Goal: Task Accomplishment & Management: Manage account settings

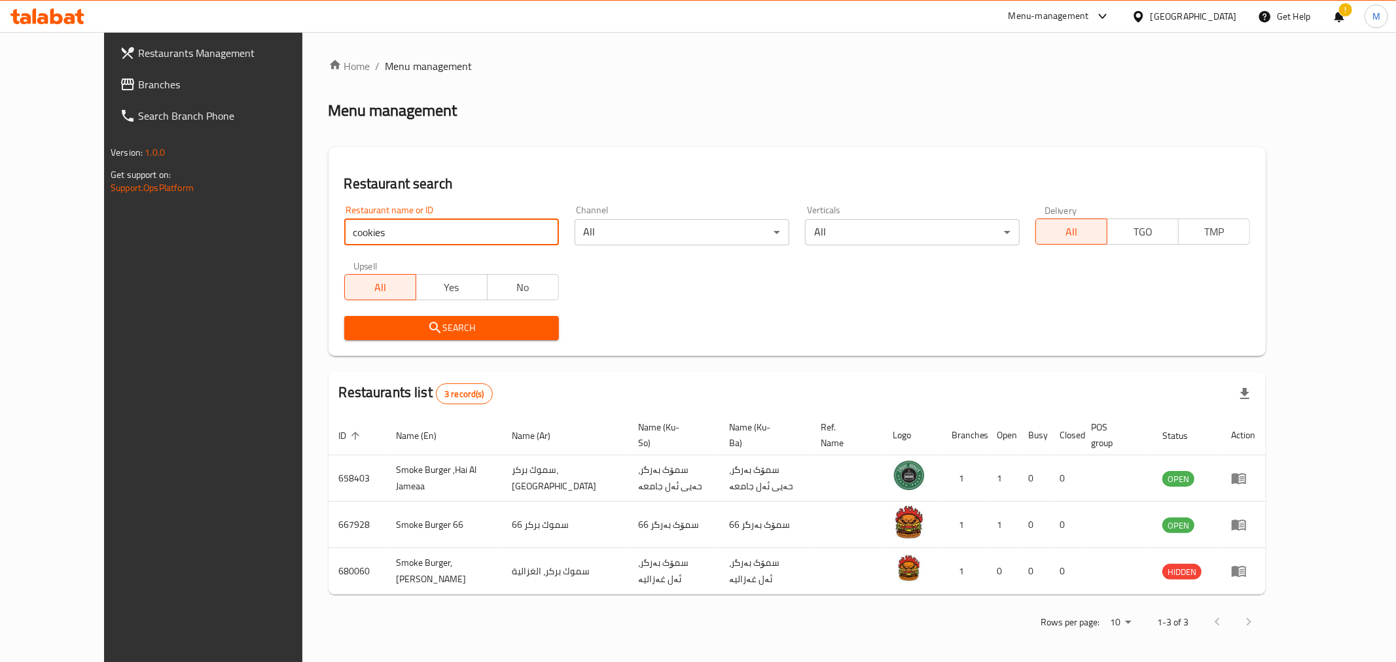
click button "Search" at bounding box center [451, 328] width 215 height 24
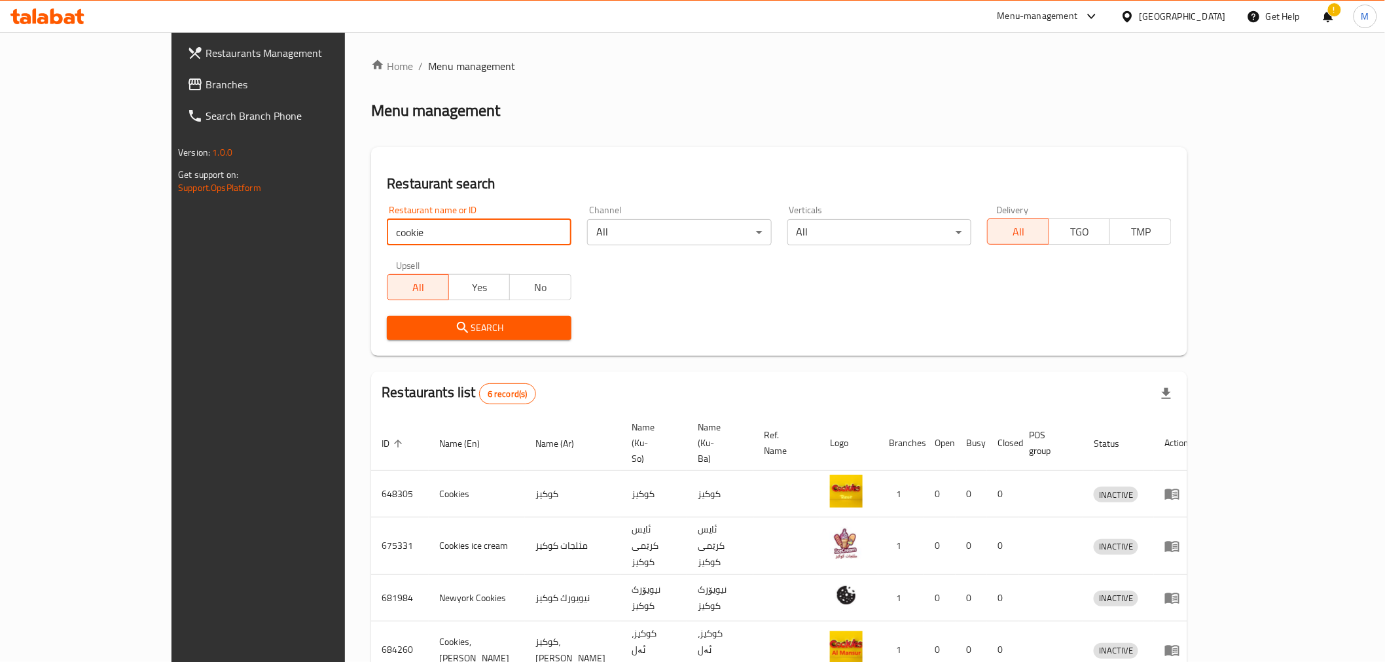
type input "cookie"
click button "Search" at bounding box center [479, 328] width 185 height 24
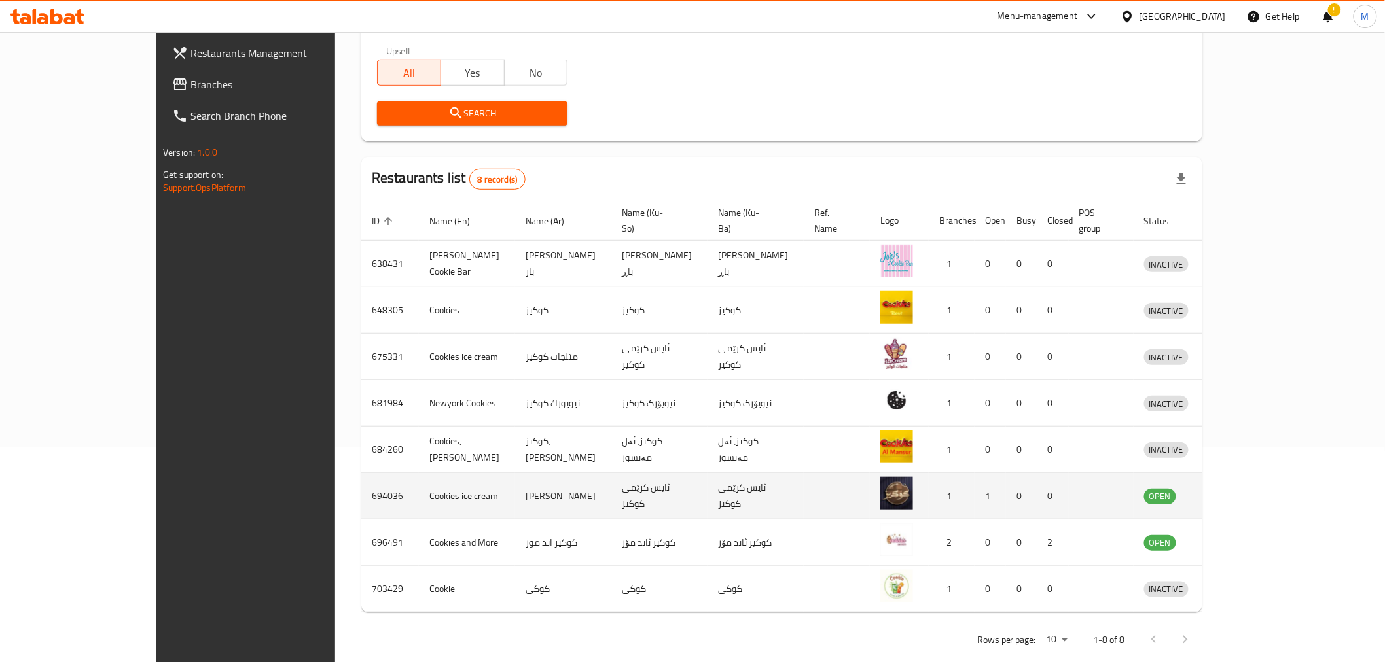
scroll to position [218, 0]
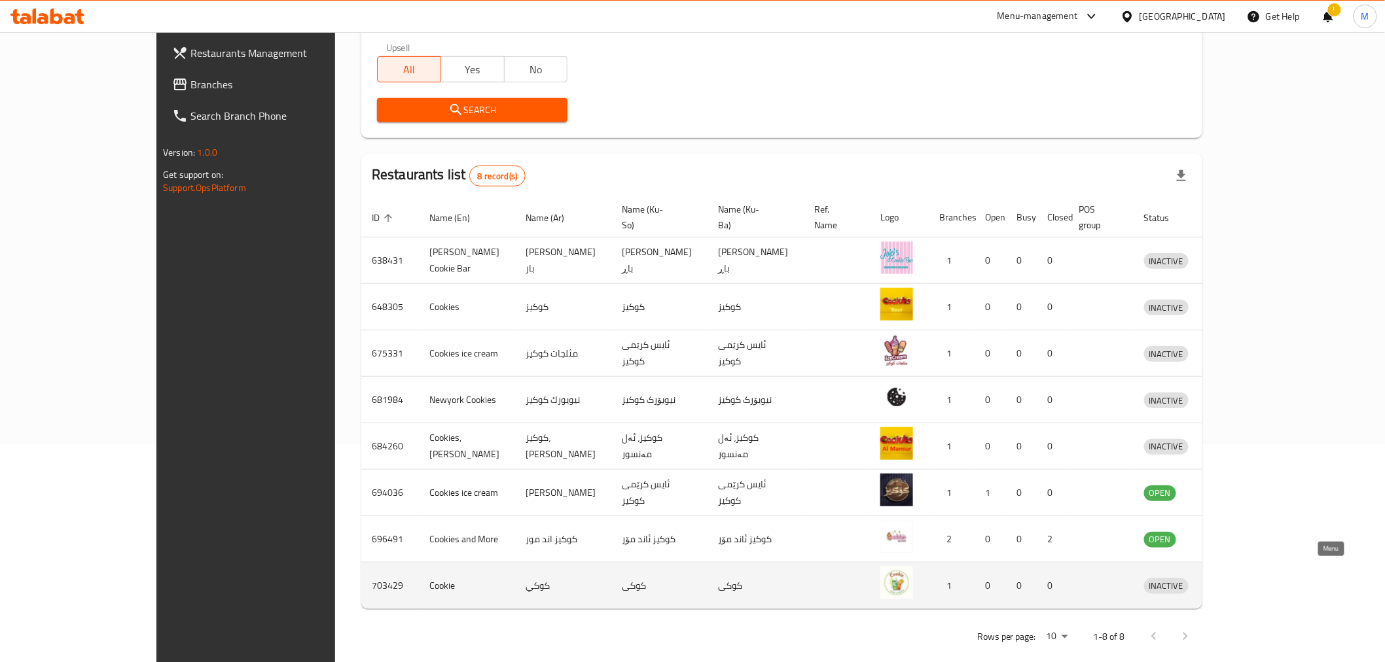
click at [1230, 578] on icon "enhanced table" at bounding box center [1223, 586] width 16 height 16
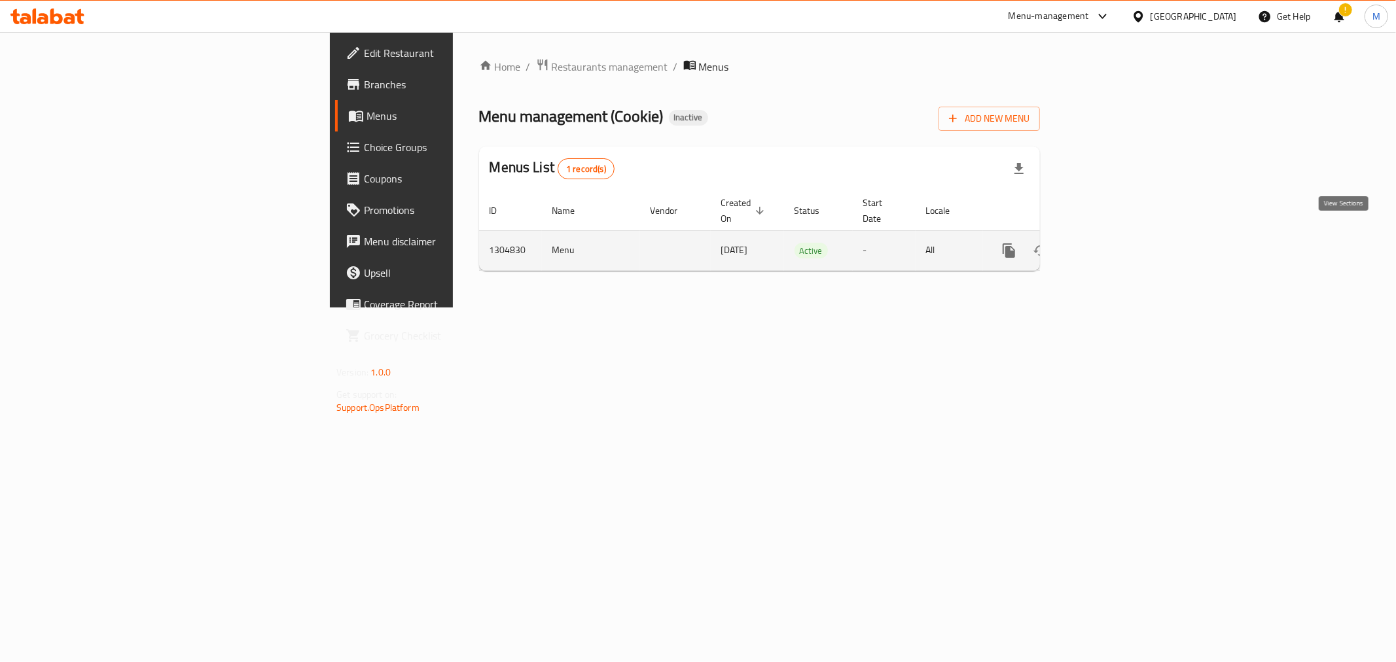
click at [1111, 243] on icon "enhanced table" at bounding box center [1103, 251] width 16 height 16
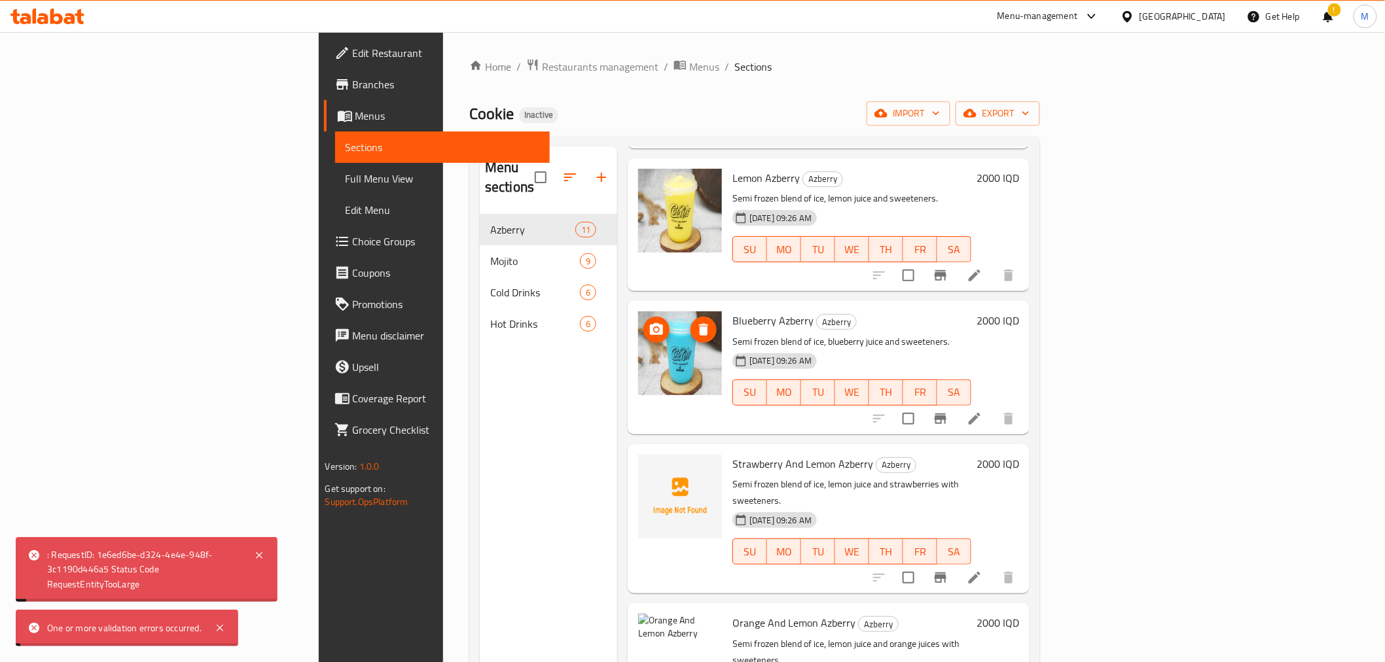
scroll to position [942, 0]
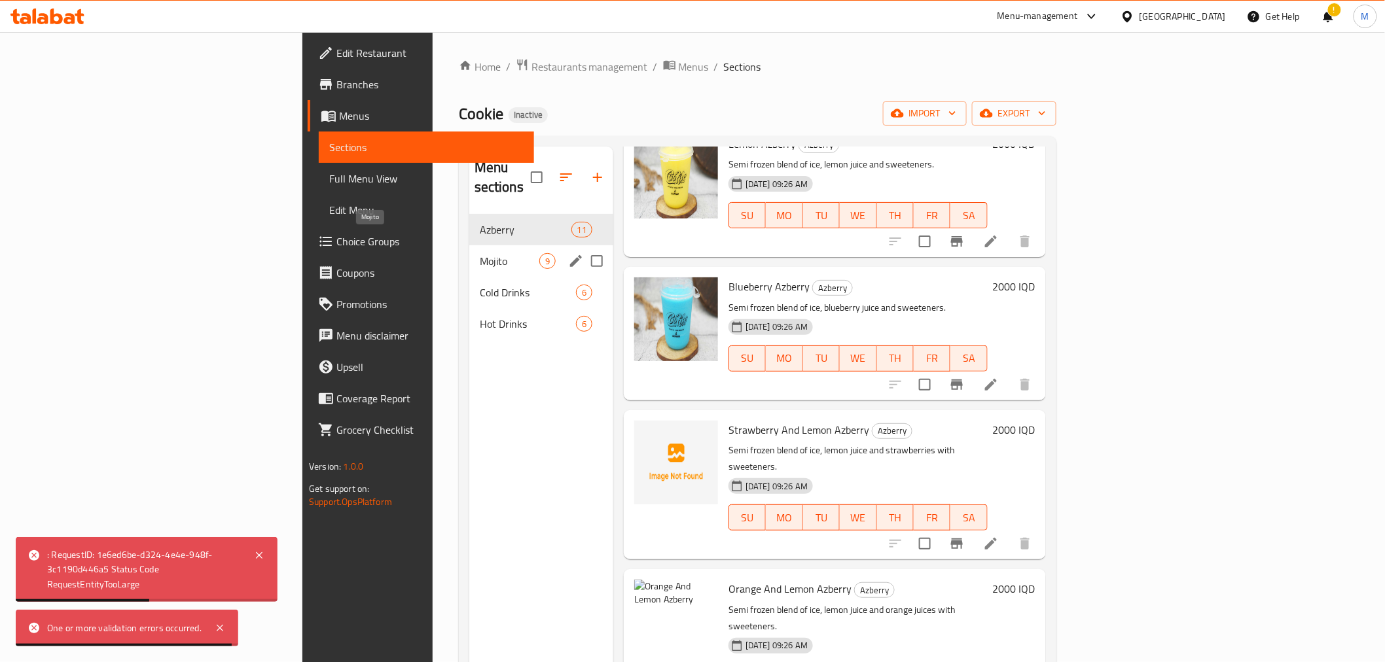
click at [480, 253] on span "Mojito" at bounding box center [510, 261] width 60 height 16
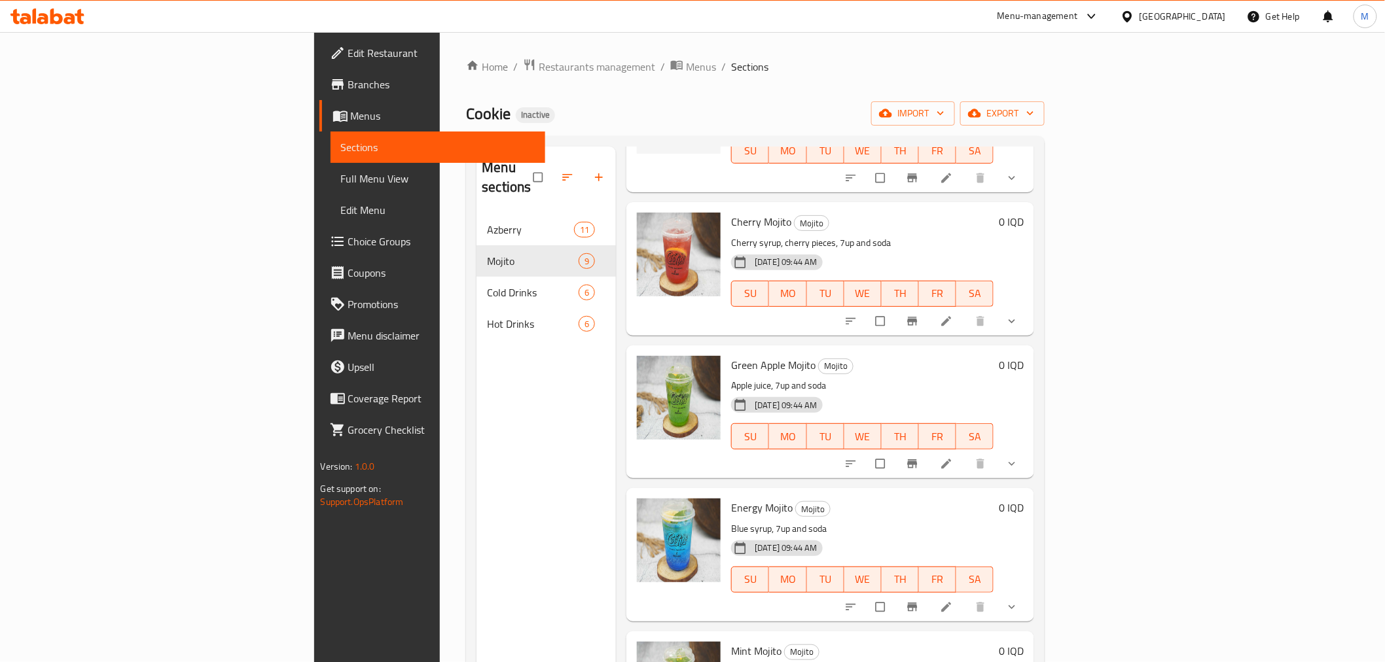
scroll to position [436, 0]
click at [1018, 171] on icon "show more" at bounding box center [1011, 177] width 13 height 13
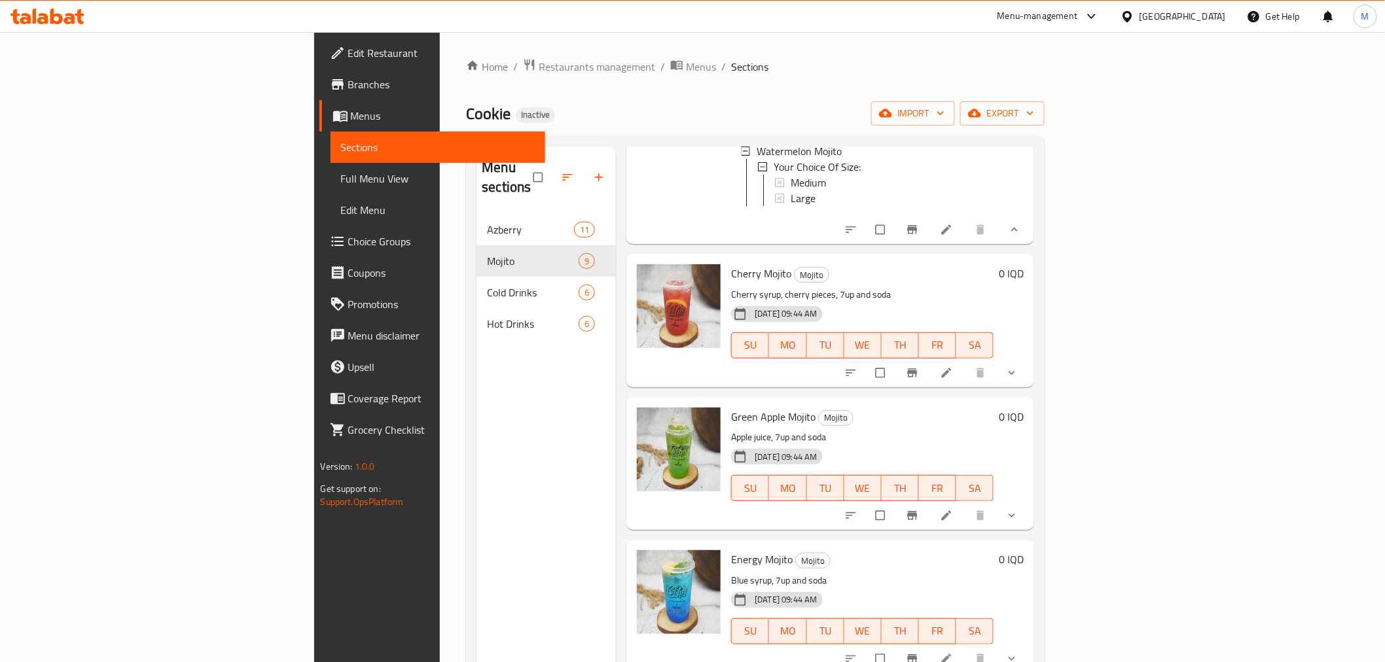
scroll to position [508, 0]
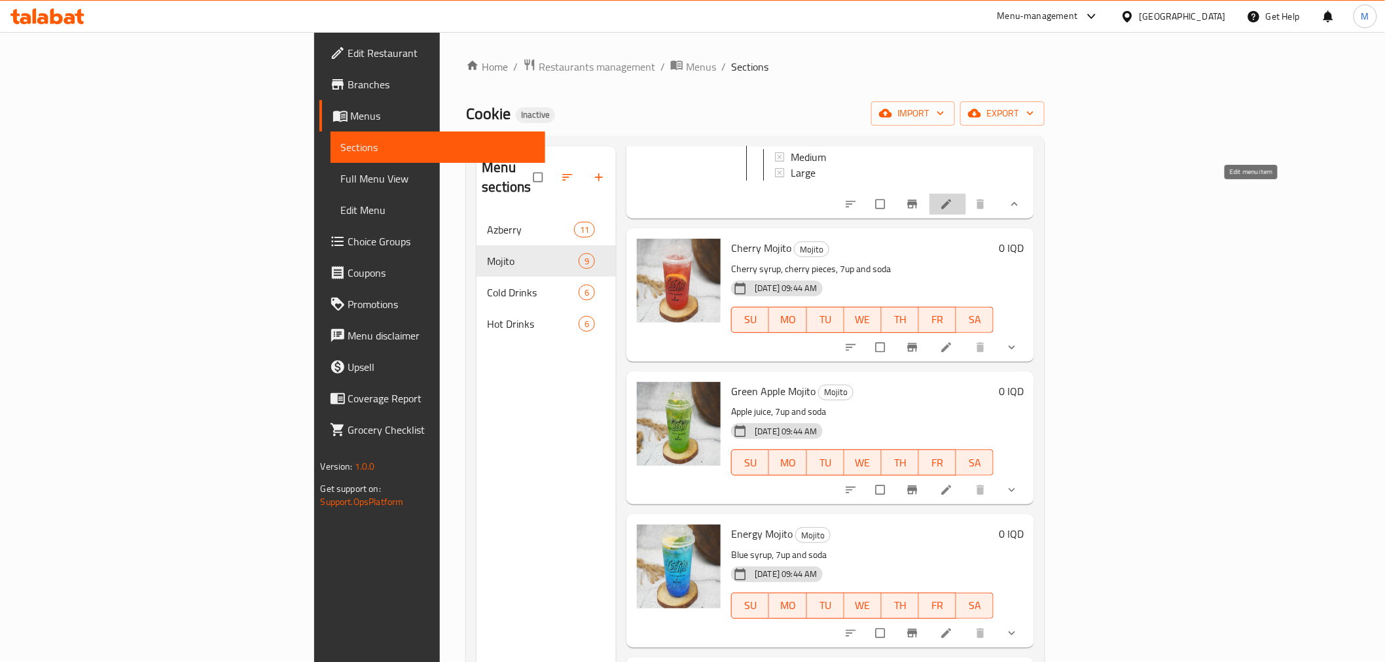
click at [951, 200] on icon at bounding box center [947, 205] width 10 height 10
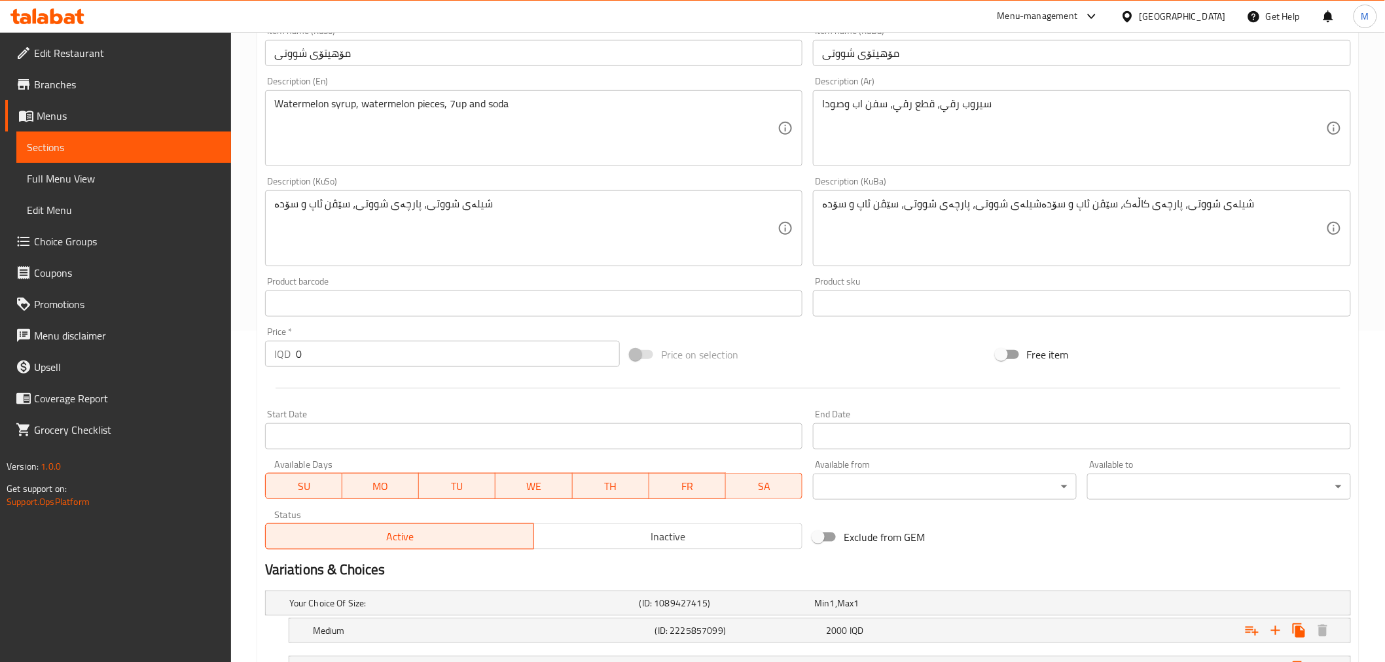
scroll to position [436, 0]
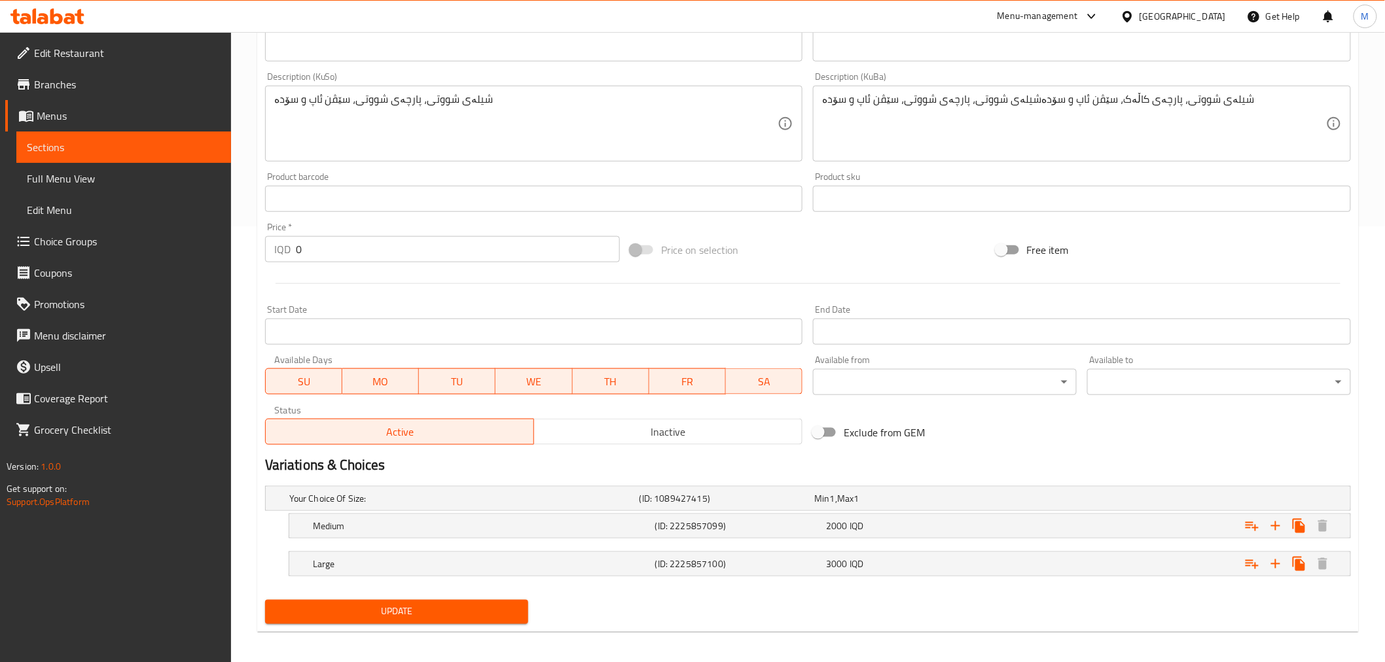
click at [573, 420] on button "Inactive" at bounding box center [667, 432] width 269 height 26
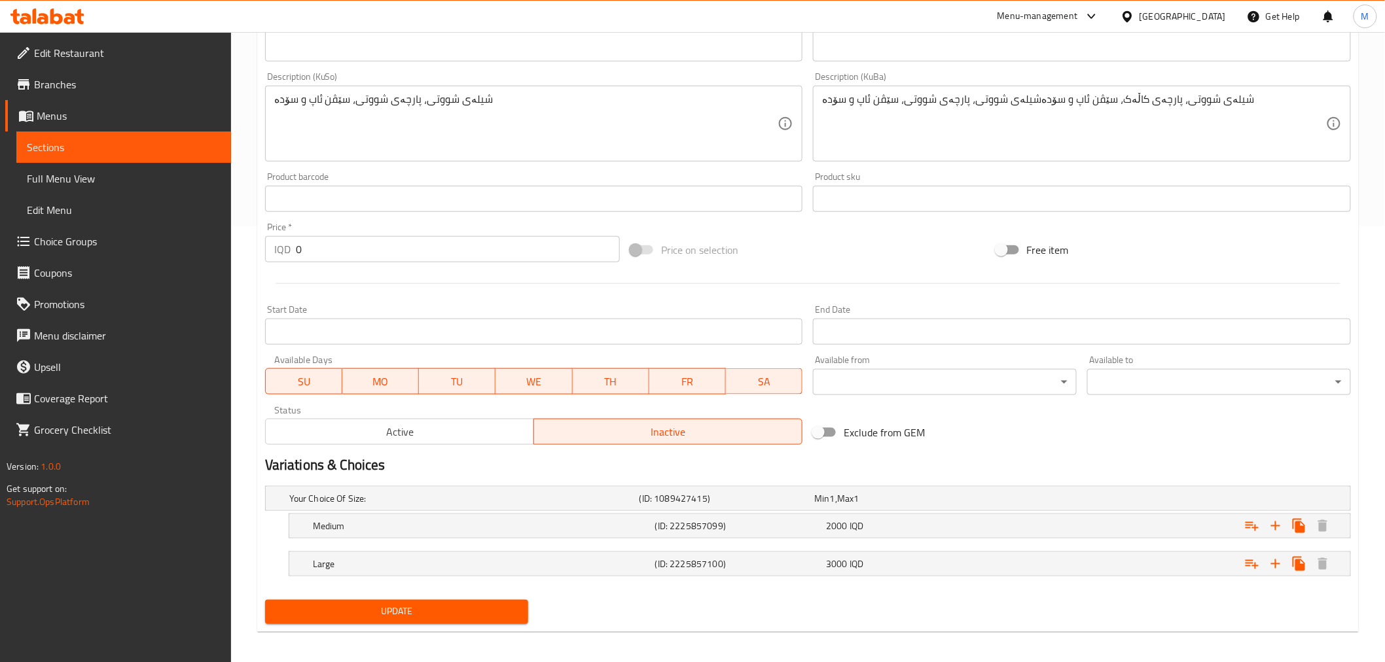
click at [429, 606] on span "Update" at bounding box center [396, 612] width 243 height 16
click at [438, 616] on span "Update" at bounding box center [396, 612] width 243 height 16
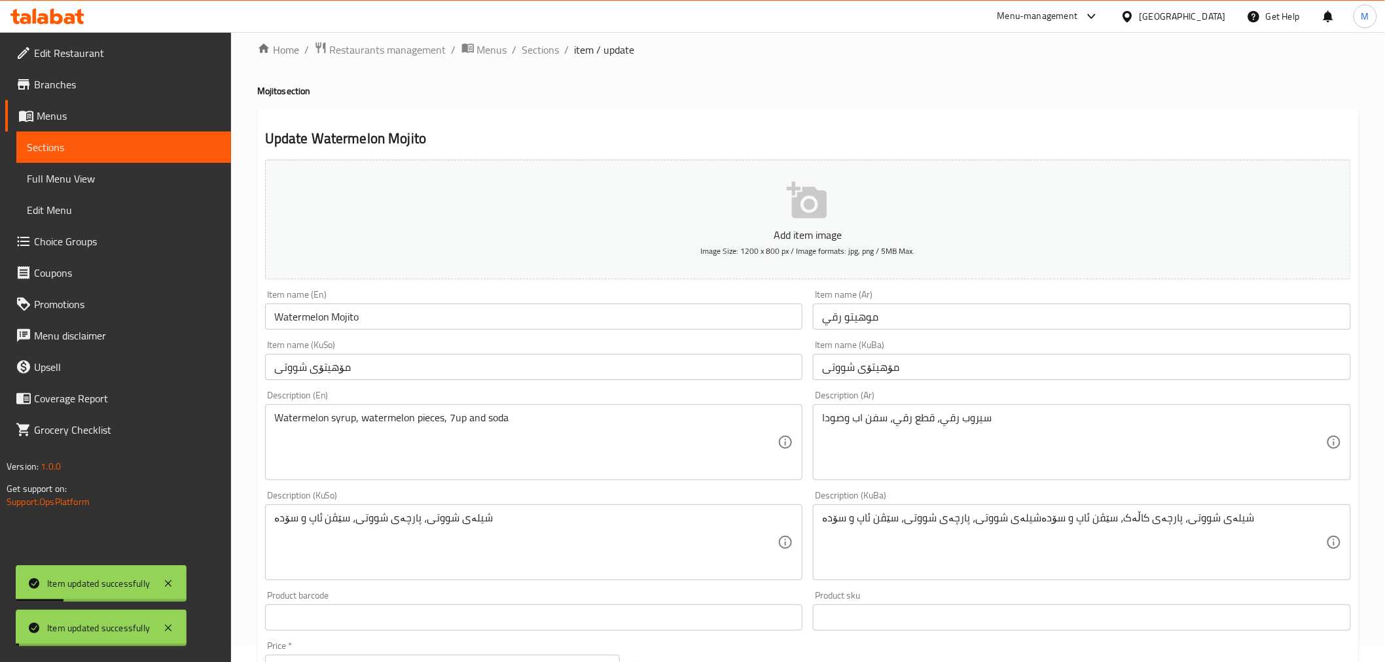
scroll to position [0, 0]
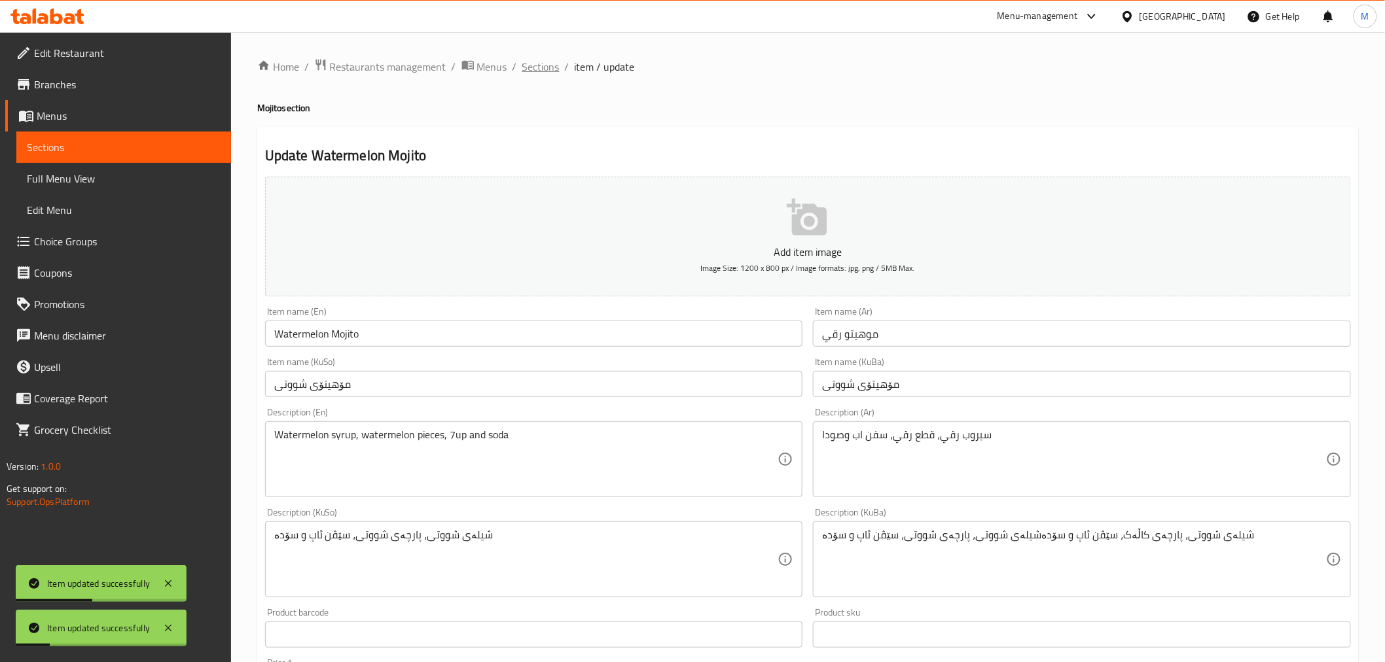
click at [530, 73] on span "Sections" at bounding box center [540, 67] width 37 height 16
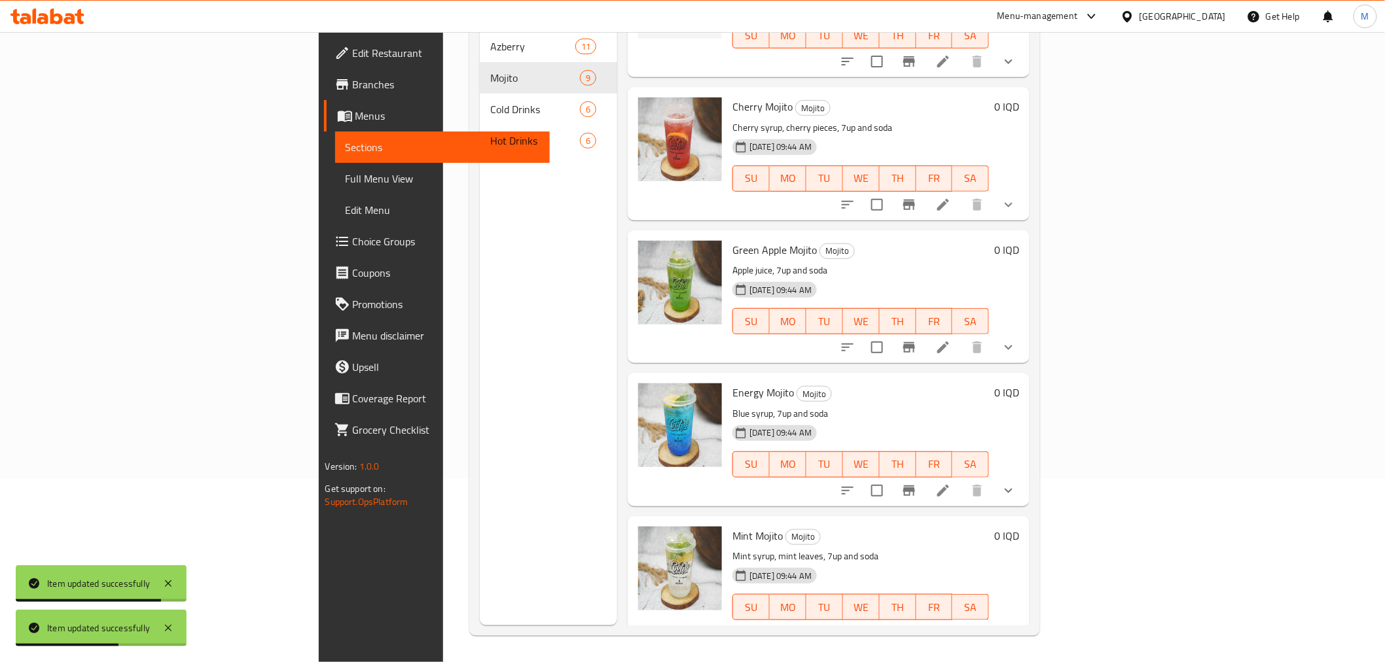
scroll to position [147, 0]
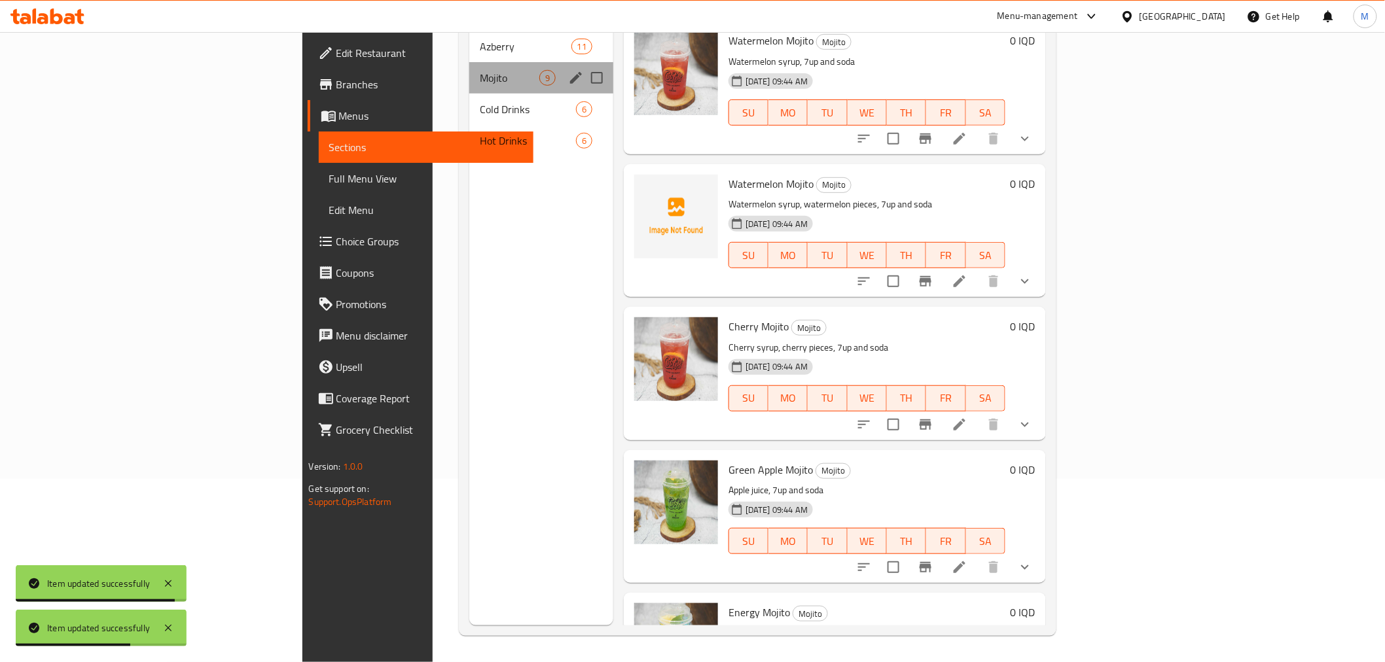
click at [469, 74] on div "Azberry 11 Mojito 9 Cold Drinks 6 Hot Drinks 6" at bounding box center [541, 94] width 144 height 126
click at [469, 94] on div "Cold Drinks 6" at bounding box center [541, 109] width 144 height 31
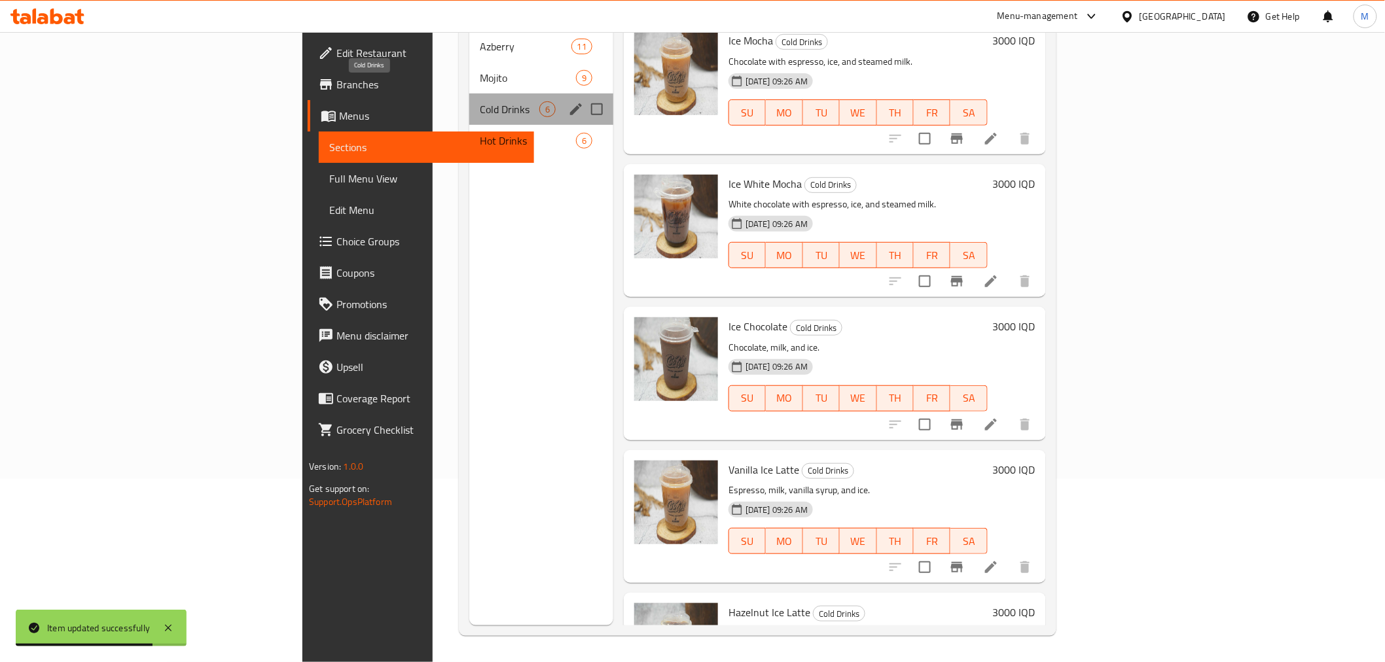
click at [480, 101] on span "Cold Drinks" at bounding box center [510, 109] width 60 height 16
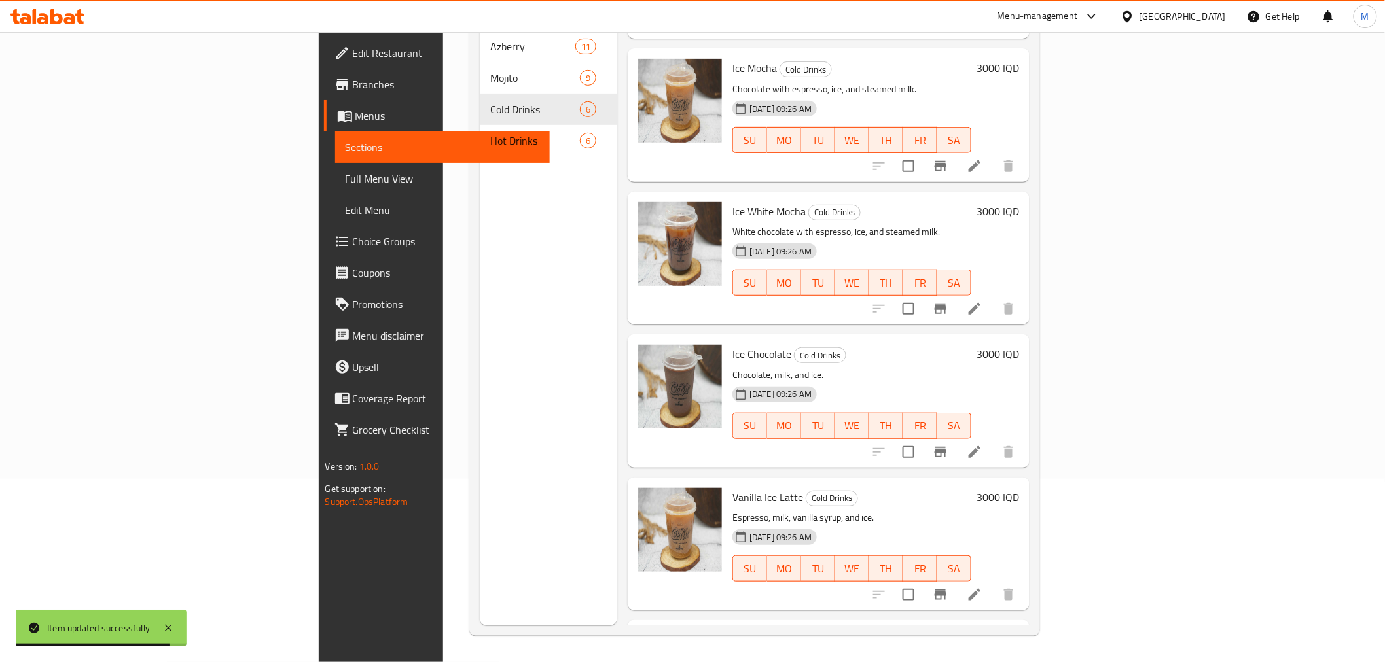
scroll to position [227, 0]
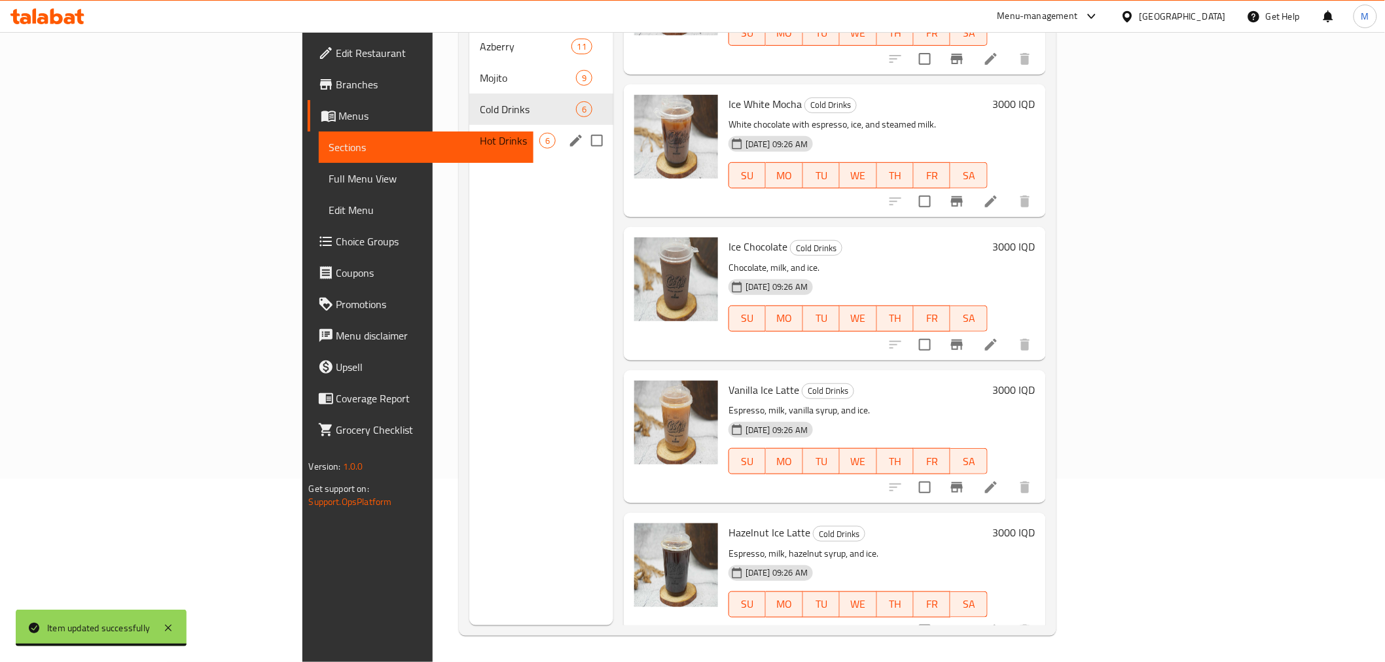
click at [469, 125] on div "Hot Drinks 6" at bounding box center [541, 140] width 144 height 31
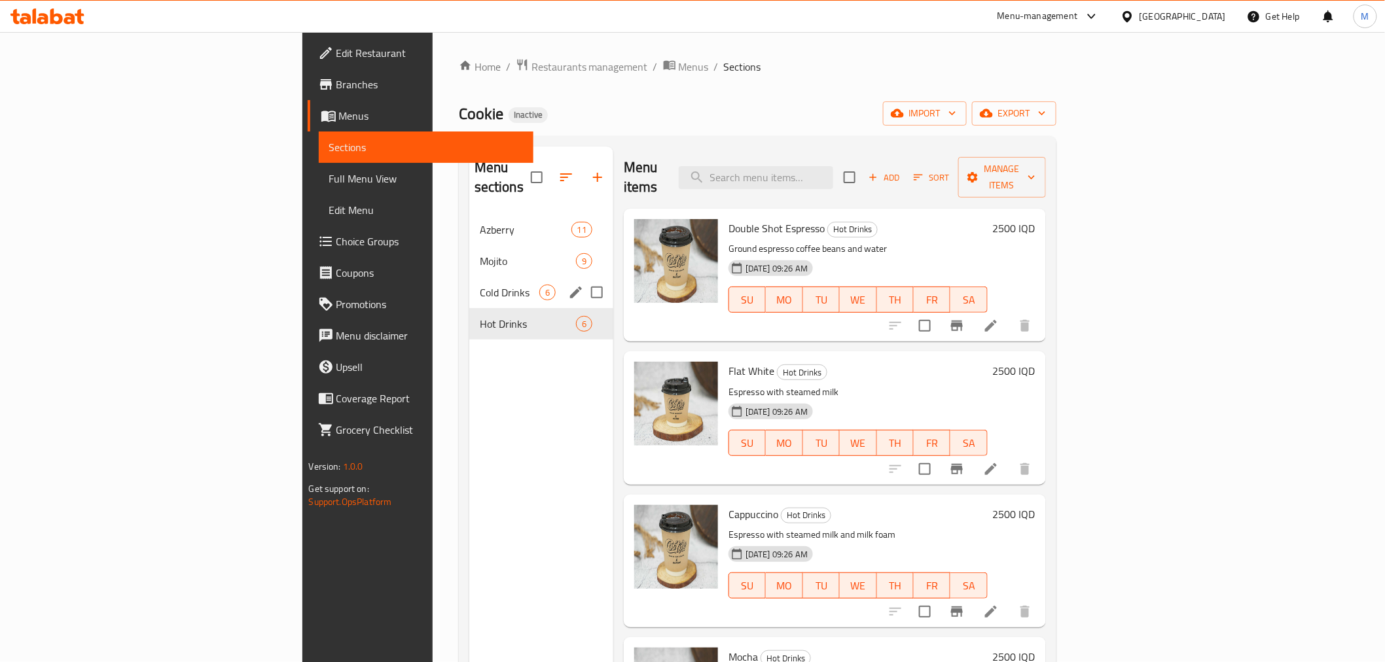
click at [480, 285] on span "Cold Drinks" at bounding box center [510, 293] width 60 height 16
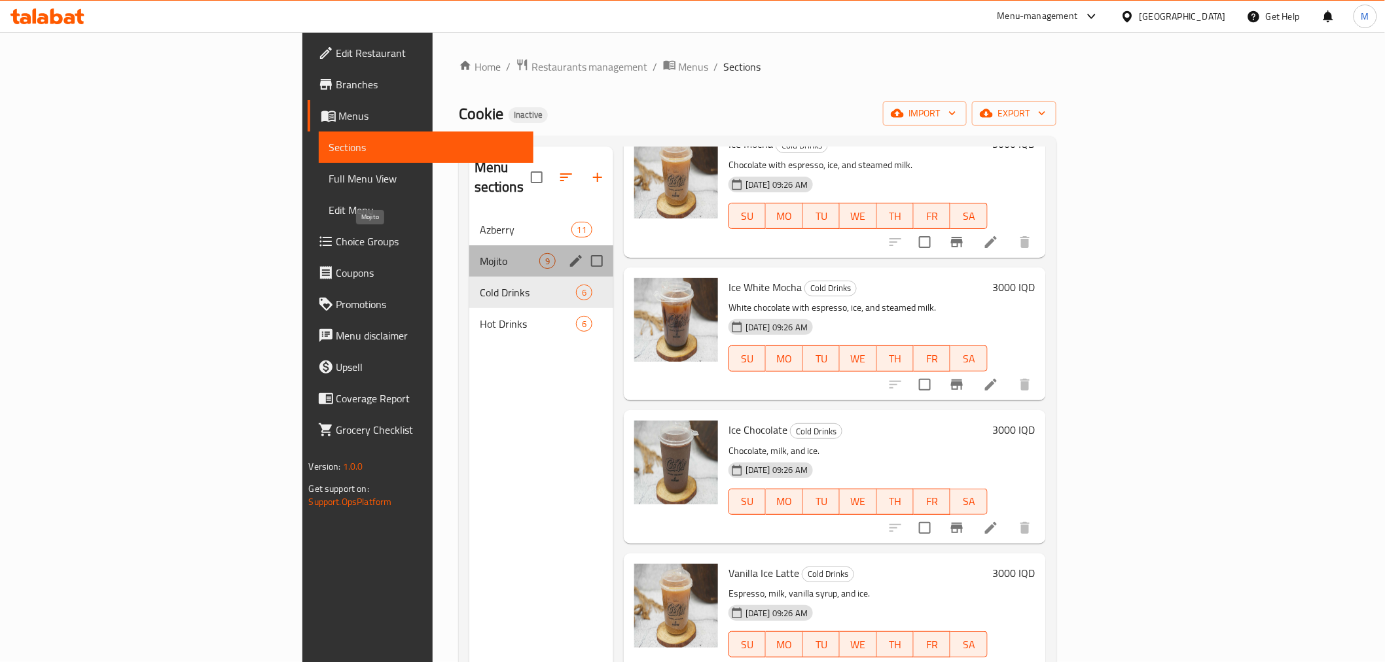
click at [480, 253] on span "Mojito" at bounding box center [510, 261] width 60 height 16
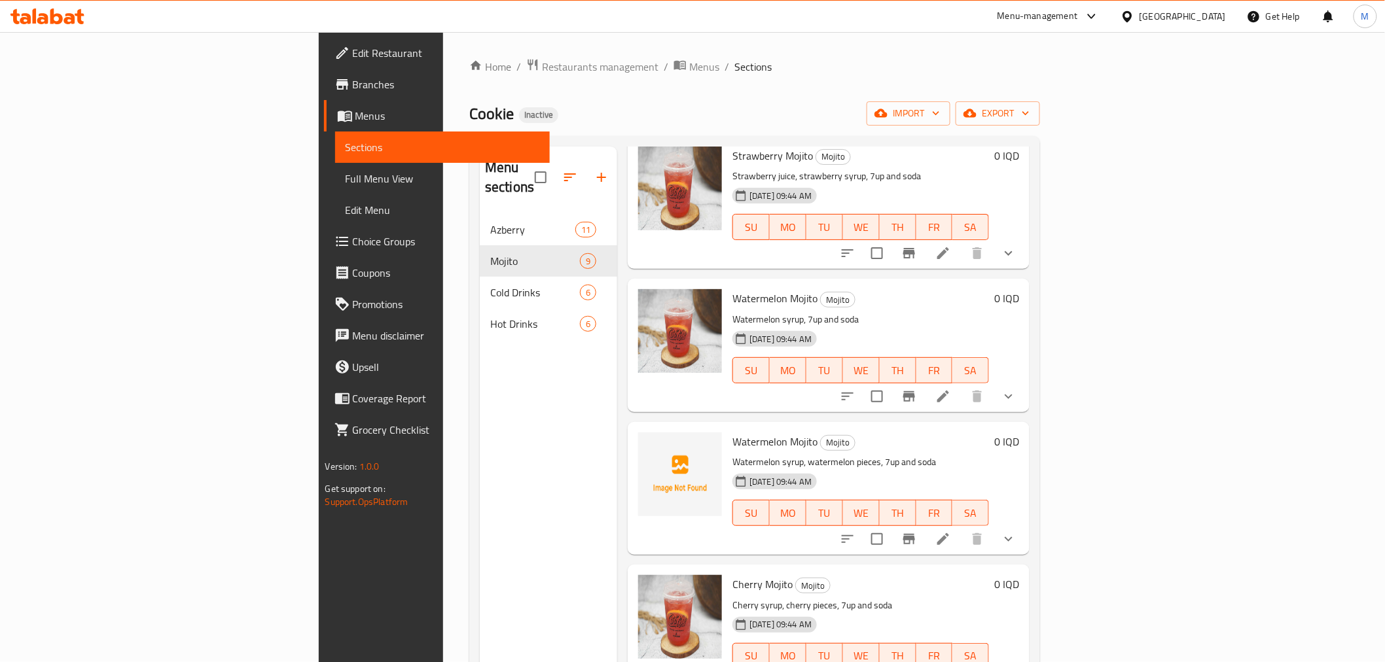
click at [961, 527] on li at bounding box center [943, 539] width 37 height 24
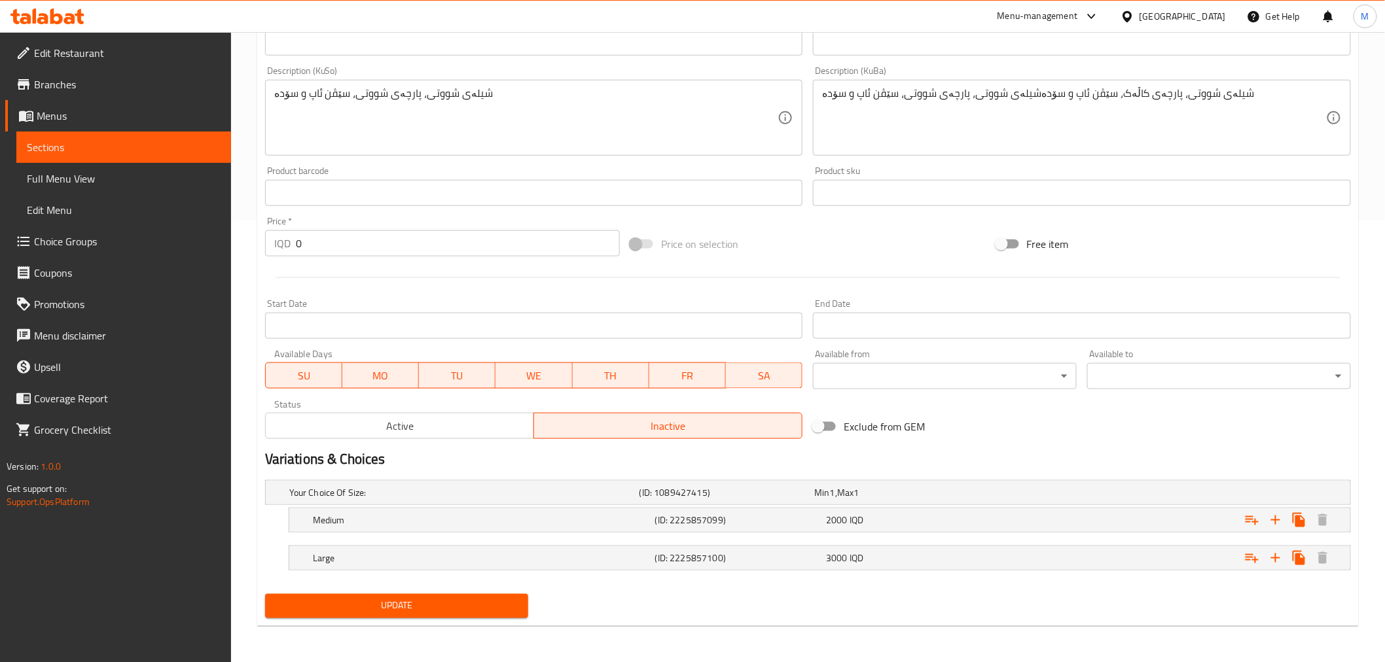
click at [678, 431] on span "Inactive" at bounding box center [668, 426] width 258 height 19
click at [644, 435] on span "Inactive" at bounding box center [668, 426] width 258 height 19
drag, startPoint x: 469, startPoint y: 600, endPoint x: 472, endPoint y: 593, distance: 8.2
click at [469, 601] on span "Update" at bounding box center [396, 606] width 243 height 16
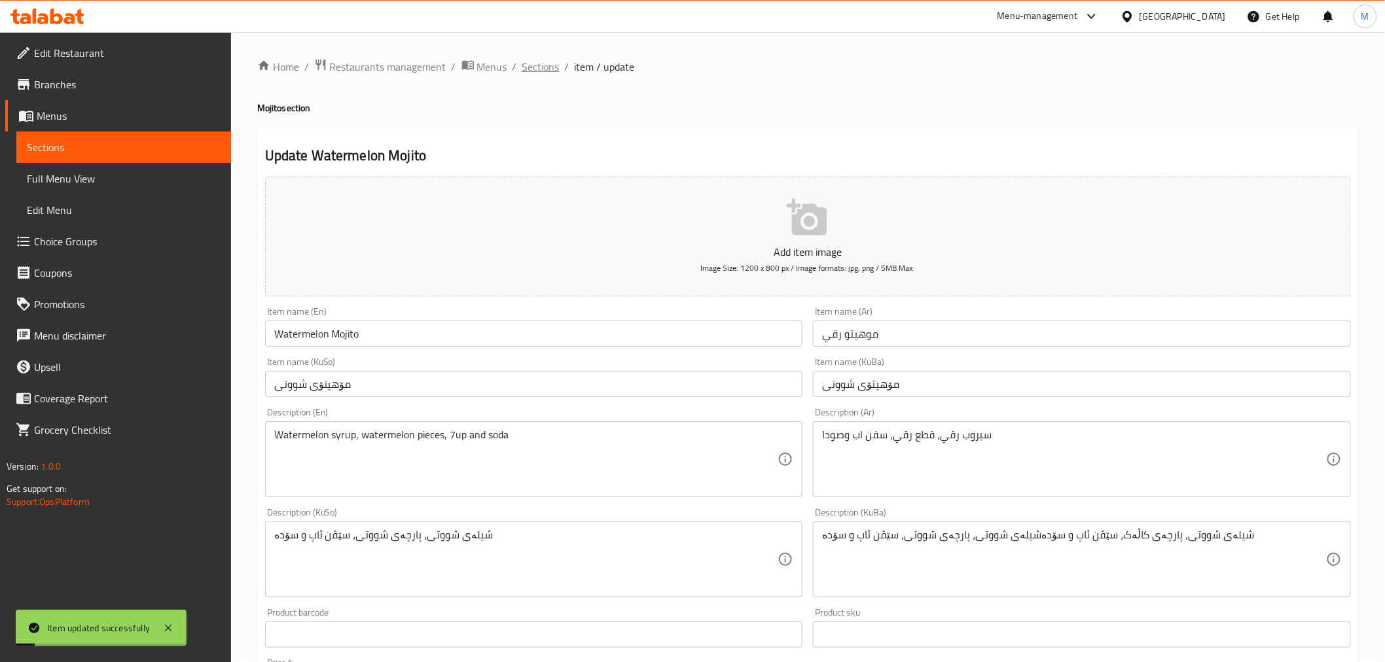
click at [531, 63] on span "Sections" at bounding box center [540, 67] width 37 height 16
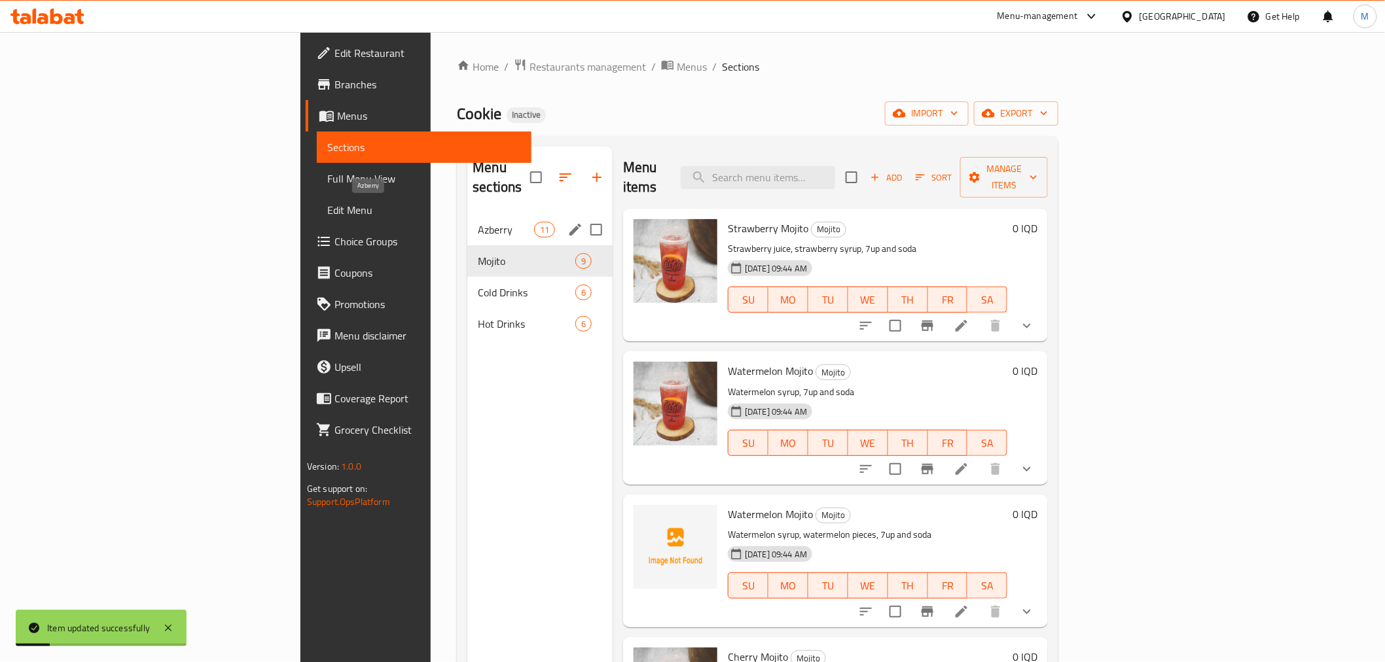
click at [478, 222] on span "Azberry" at bounding box center [506, 230] width 56 height 16
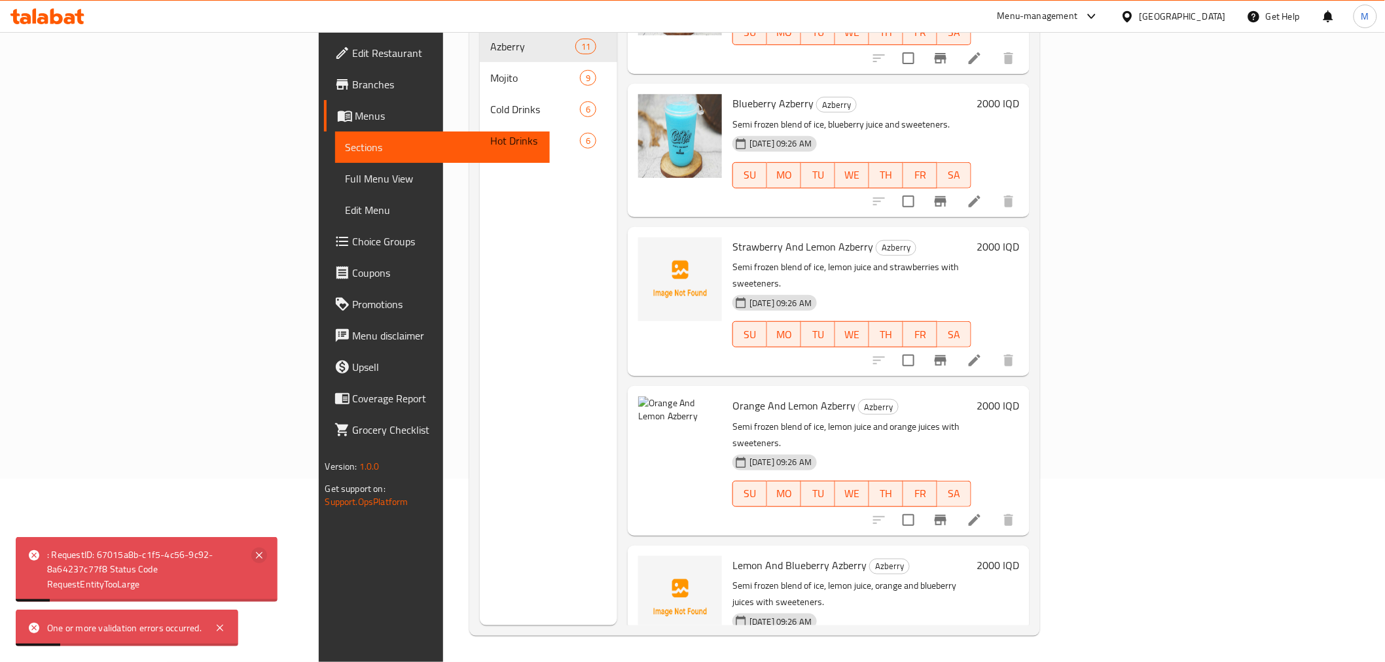
click at [258, 554] on icon at bounding box center [259, 555] width 7 height 7
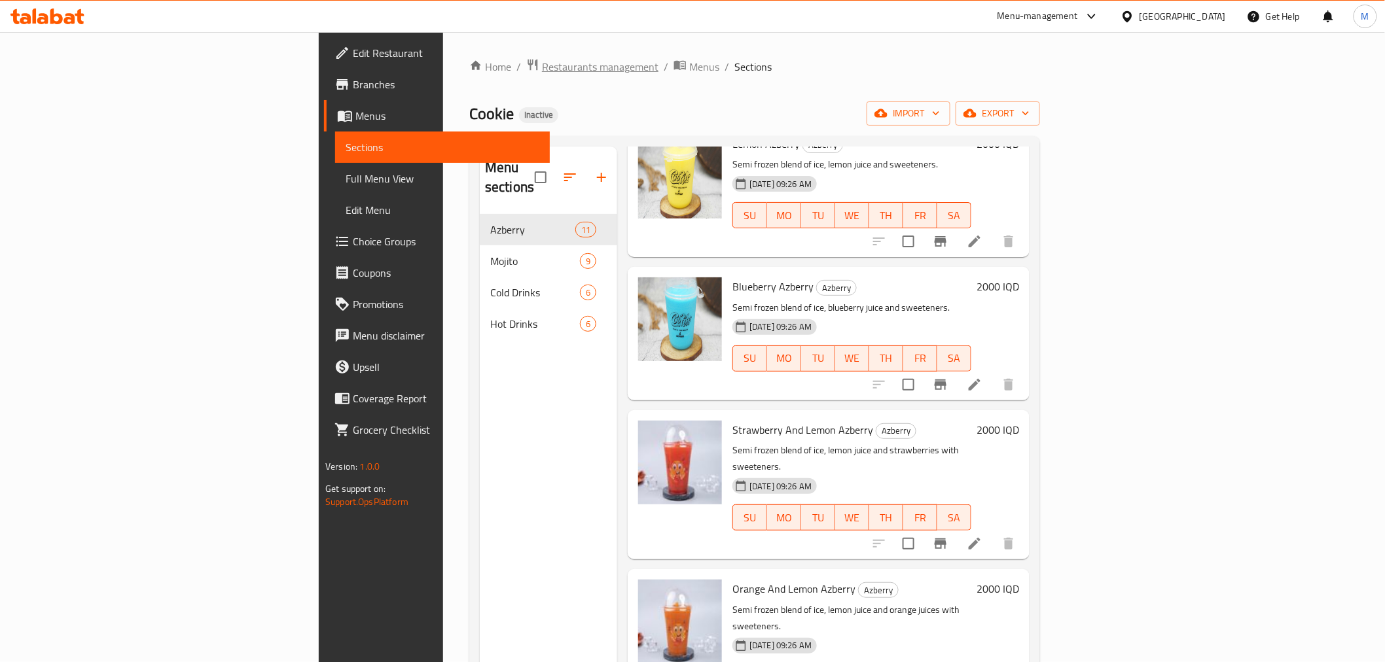
click at [542, 69] on span "Restaurants management" at bounding box center [600, 67] width 116 height 16
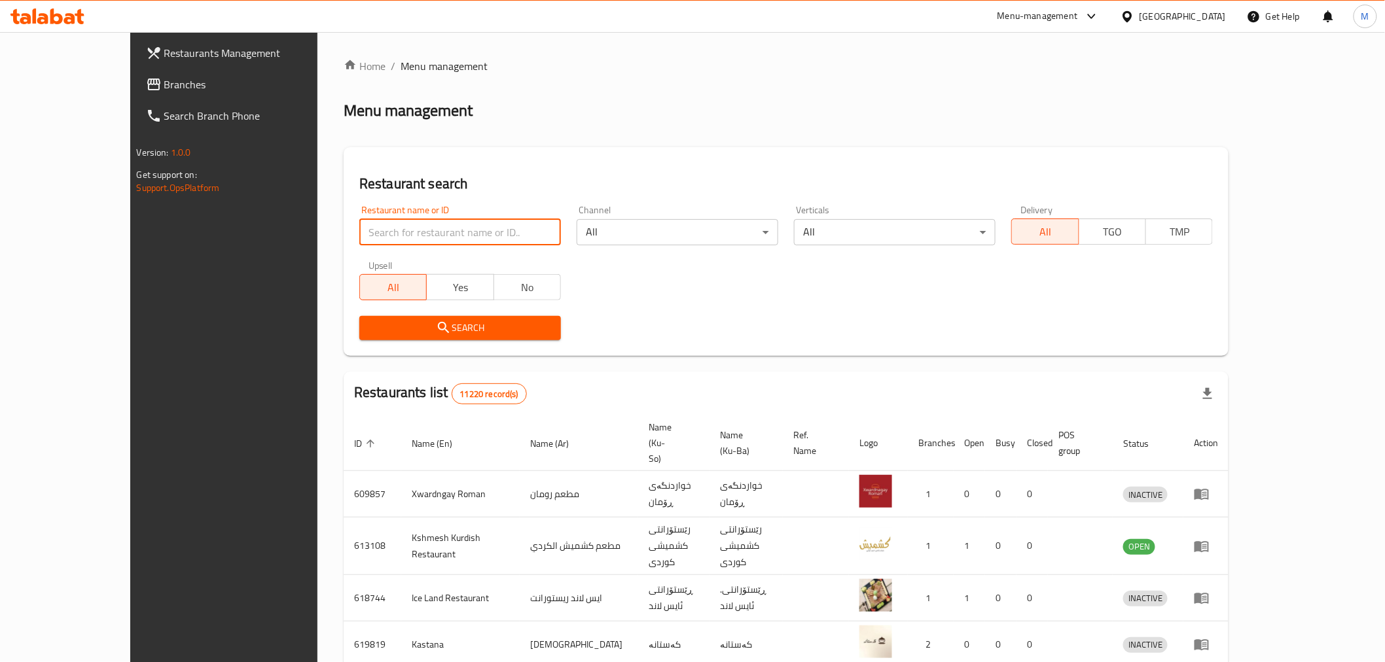
click at [359, 234] on input "search" at bounding box center [460, 232] width 202 height 26
paste input "Shawarma And Falafel Burak"
type input "Shawarma And Falafel Burak"
click at [436, 334] on icon "submit" at bounding box center [444, 328] width 16 height 16
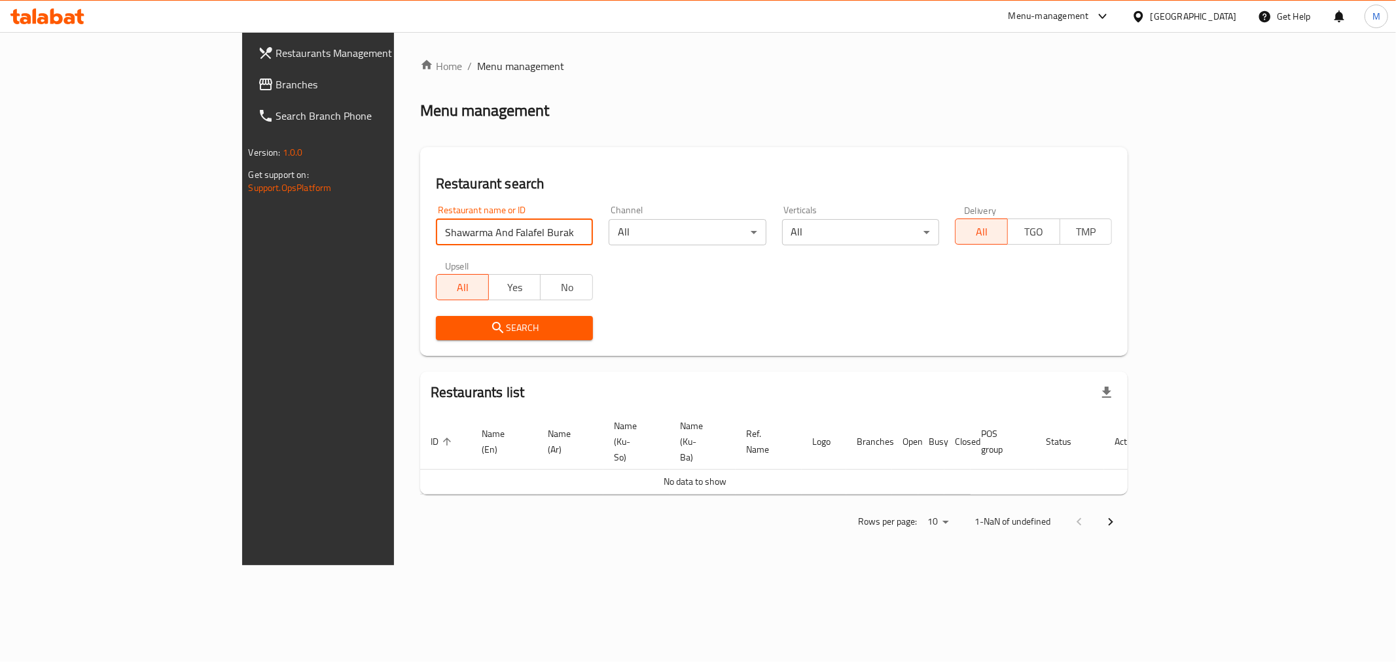
click at [436, 231] on input "Shawarma And Falafel Burak" at bounding box center [514, 232] width 157 height 26
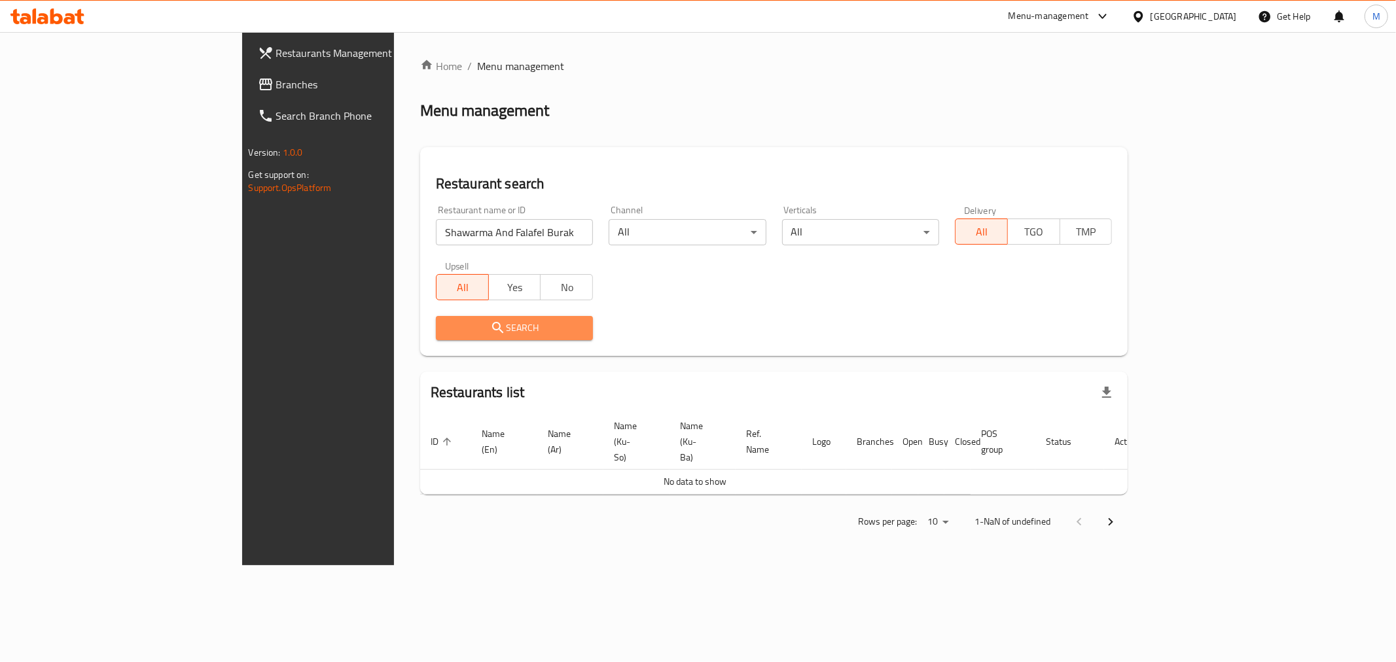
click at [446, 321] on span "Search" at bounding box center [514, 328] width 136 height 16
click at [276, 46] on span "Restaurants Management" at bounding box center [370, 53] width 188 height 16
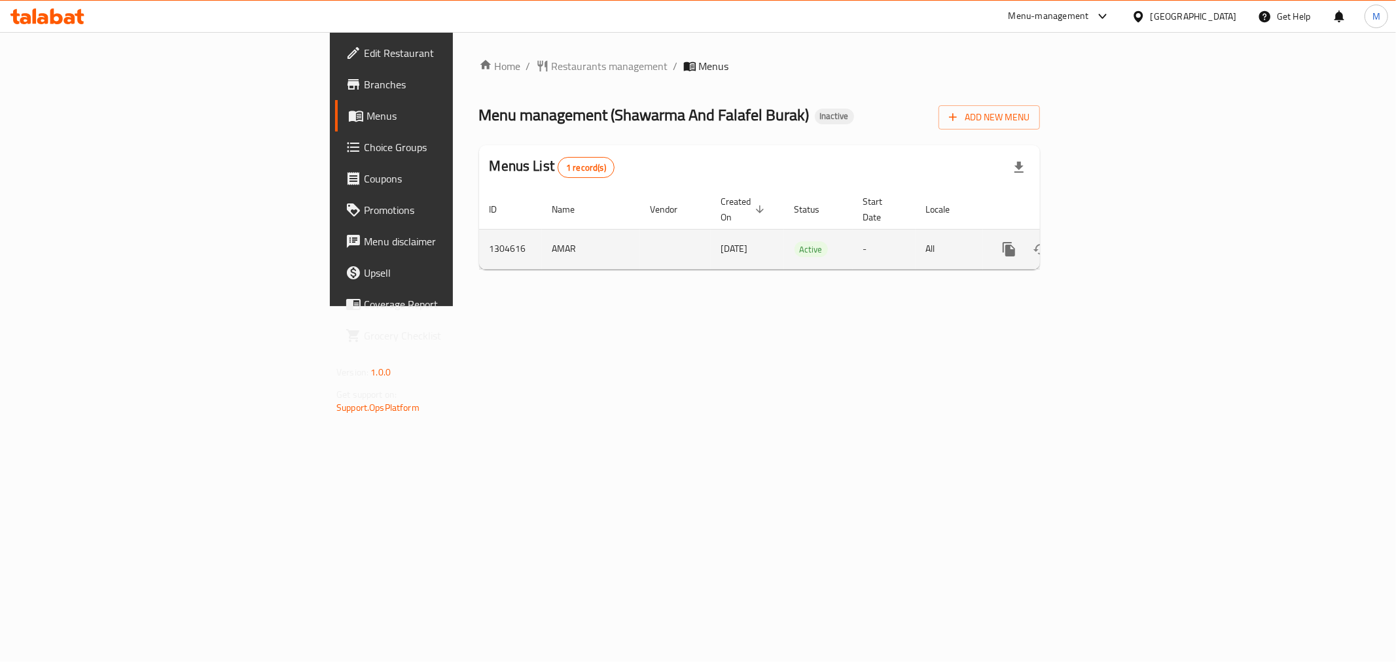
click at [1111, 241] on icon "enhanced table" at bounding box center [1103, 249] width 16 height 16
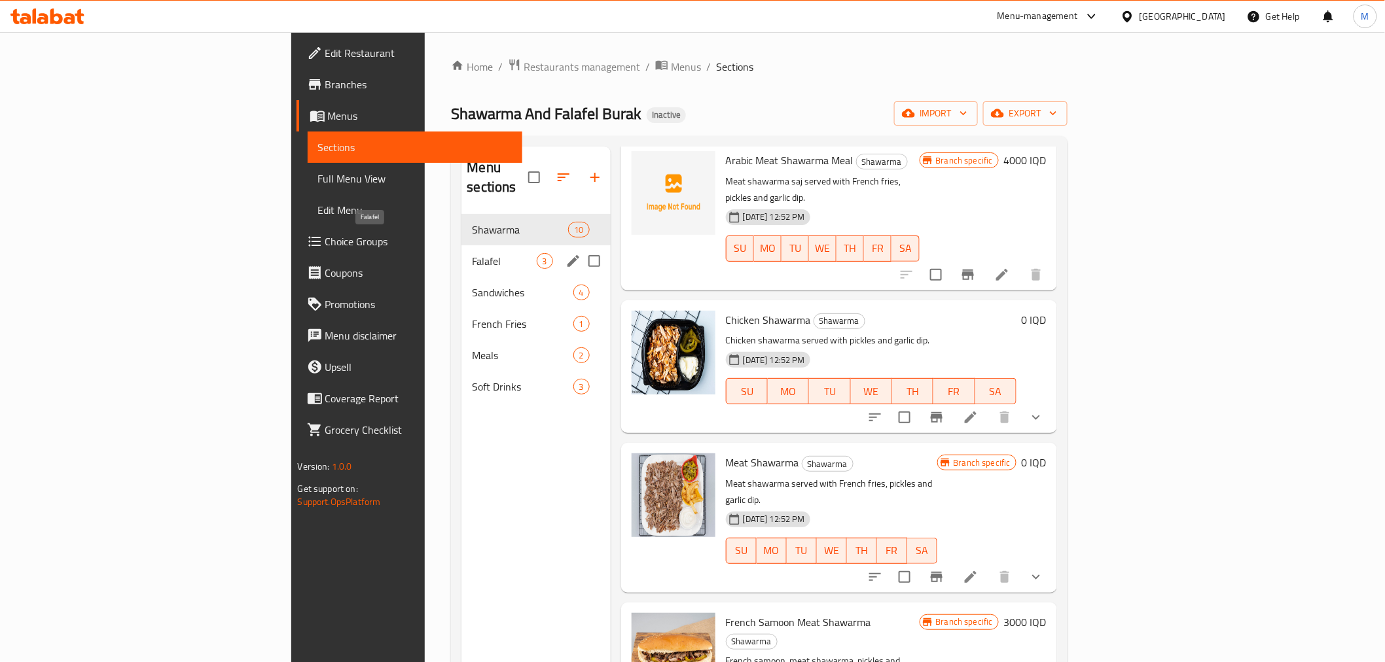
click at [472, 253] on span "Falafel" at bounding box center [504, 261] width 64 height 16
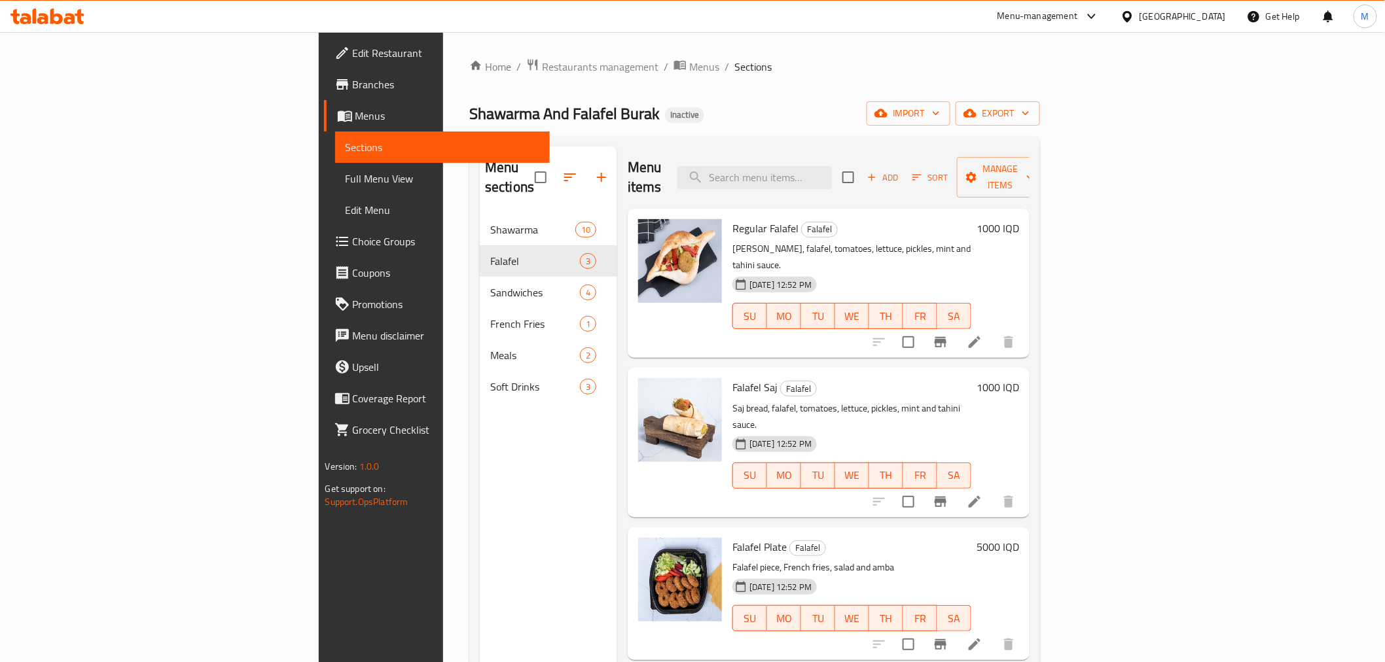
scroll to position [183, 0]
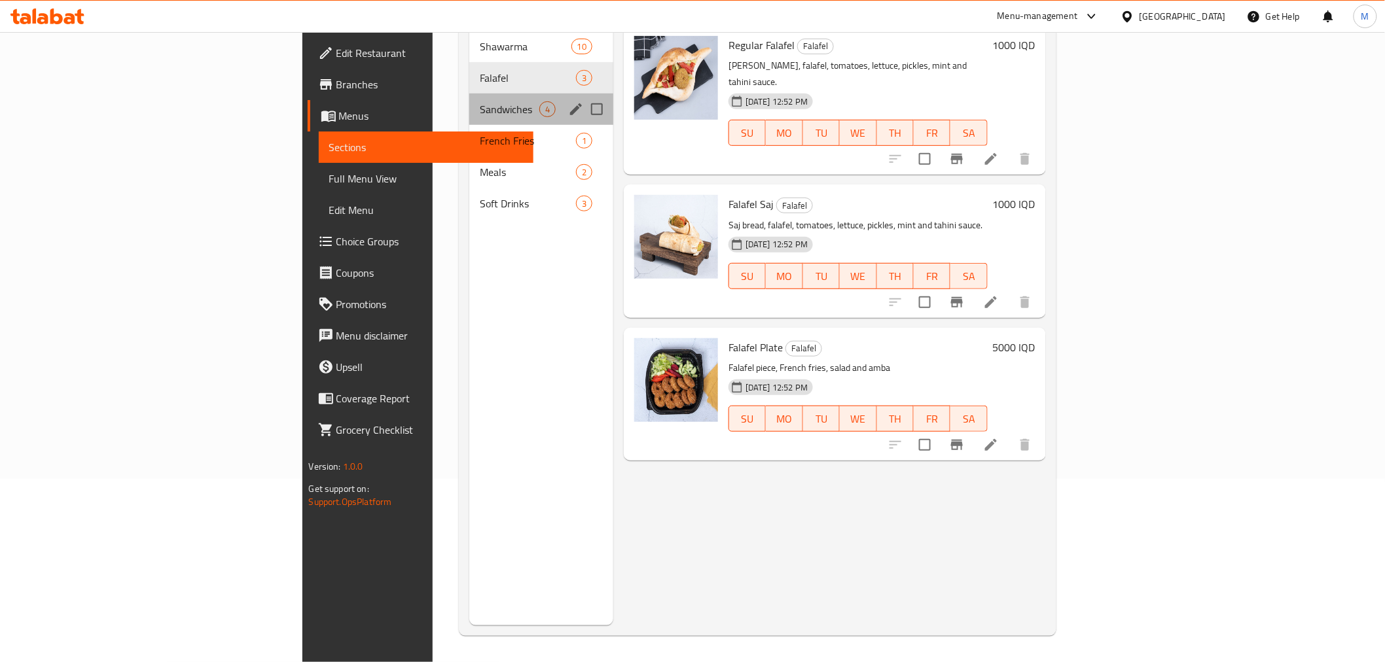
click at [469, 99] on div "Sandwiches 4" at bounding box center [541, 109] width 144 height 31
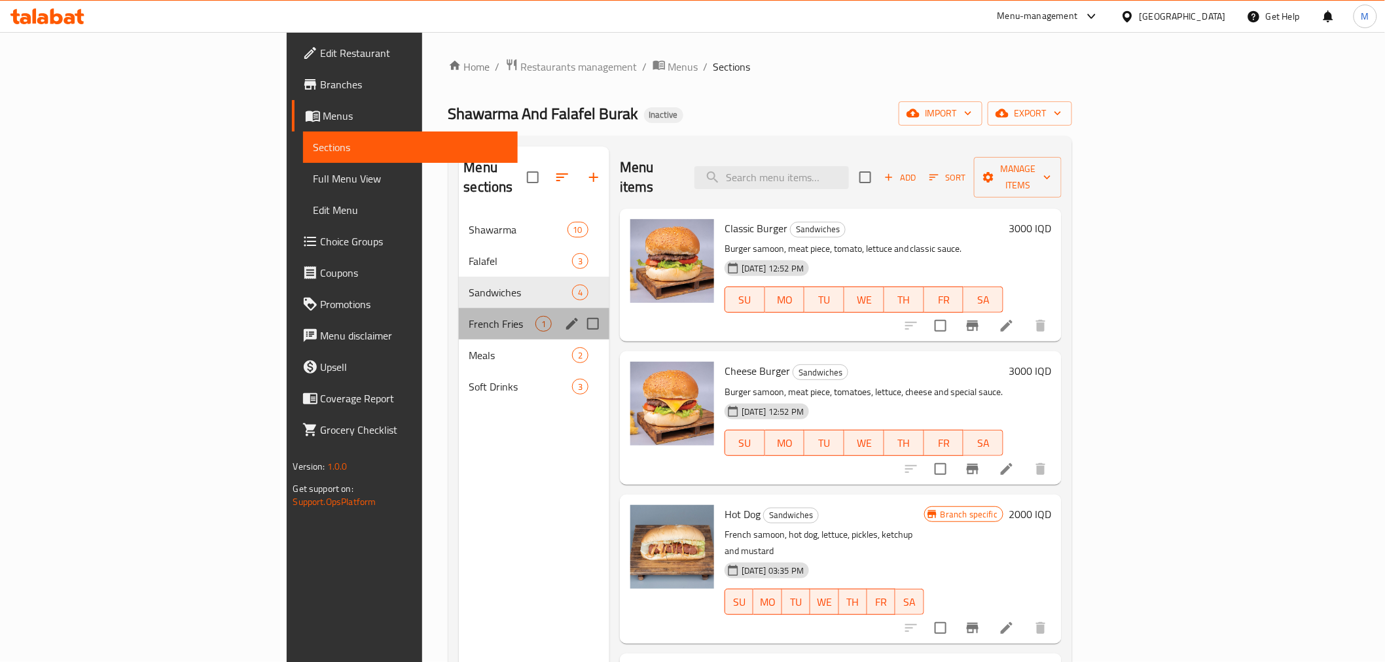
click at [469, 316] on span "French Fries" at bounding box center [502, 324] width 66 height 16
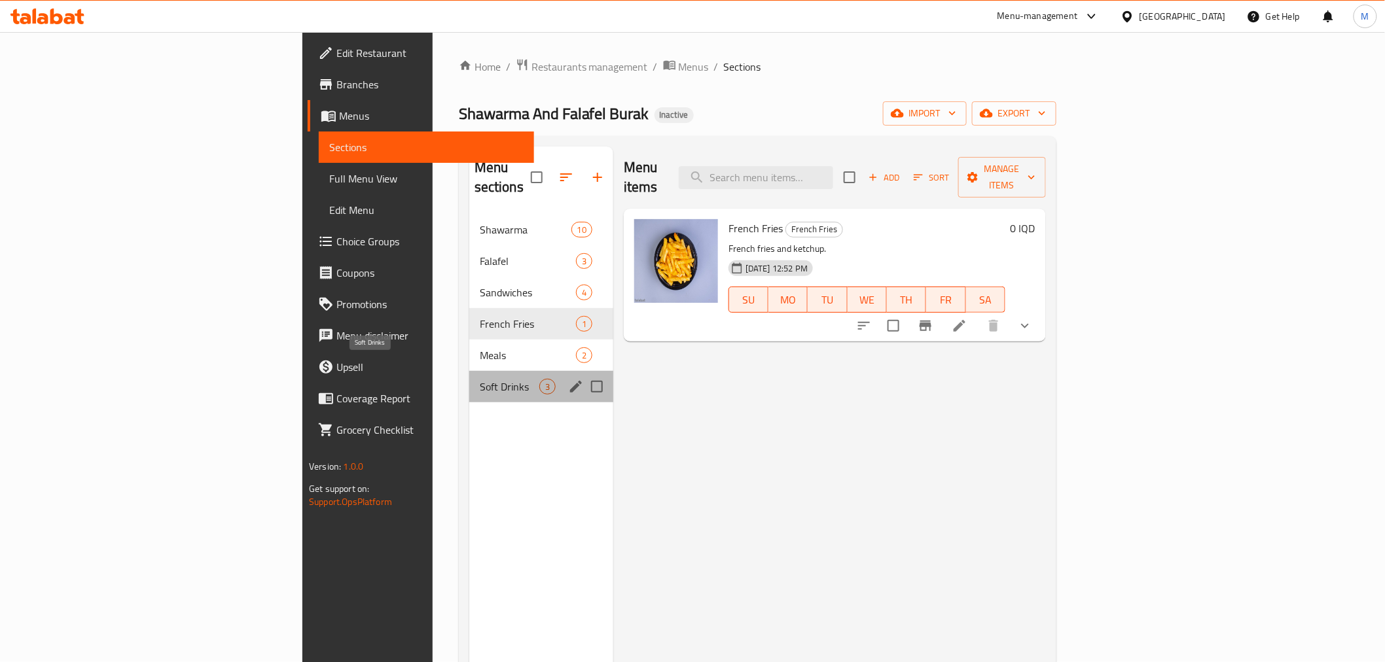
click at [480, 379] on span "Soft Drinks" at bounding box center [510, 387] width 60 height 16
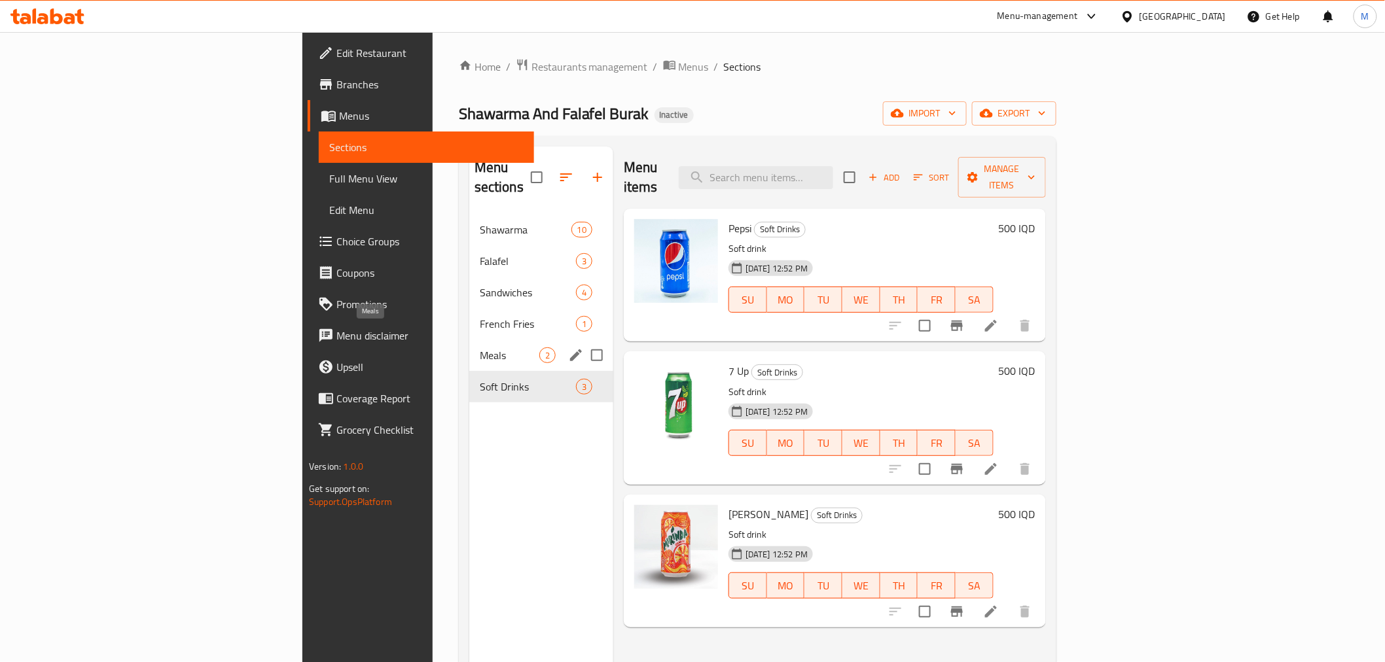
click at [480, 347] on span "Meals" at bounding box center [510, 355] width 60 height 16
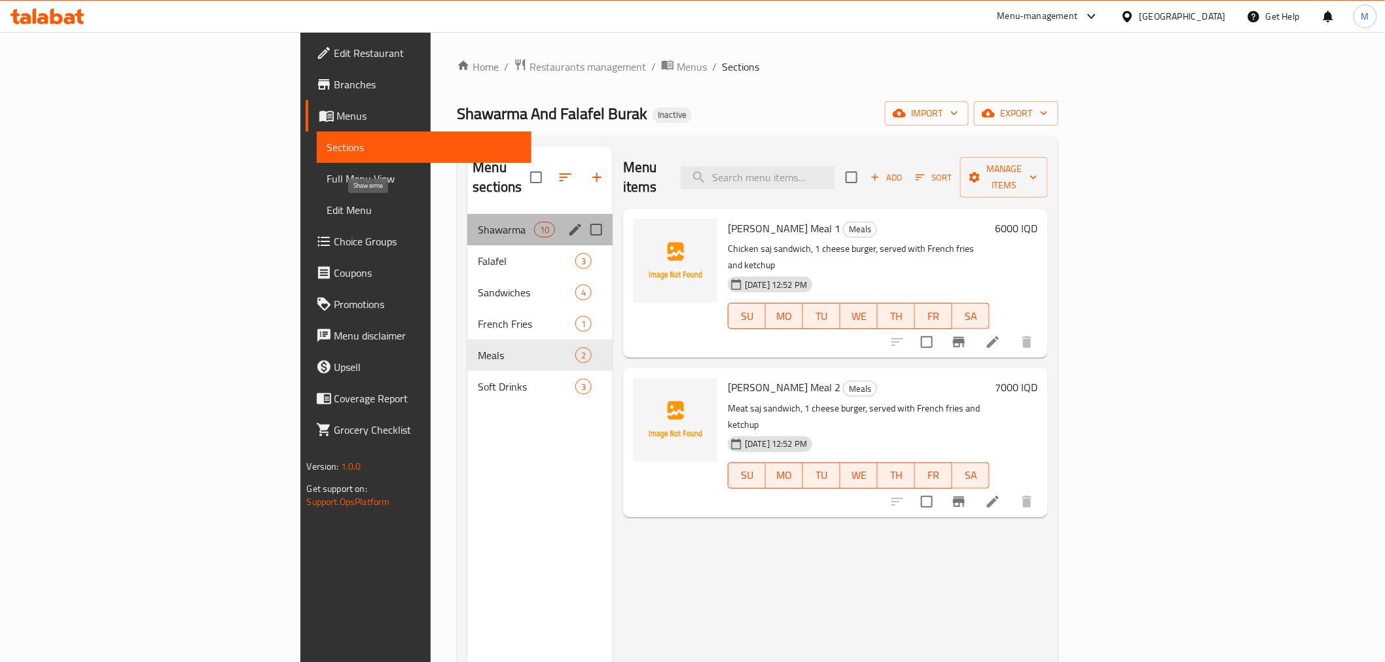
click at [478, 222] on span "Shawarma" at bounding box center [506, 230] width 56 height 16
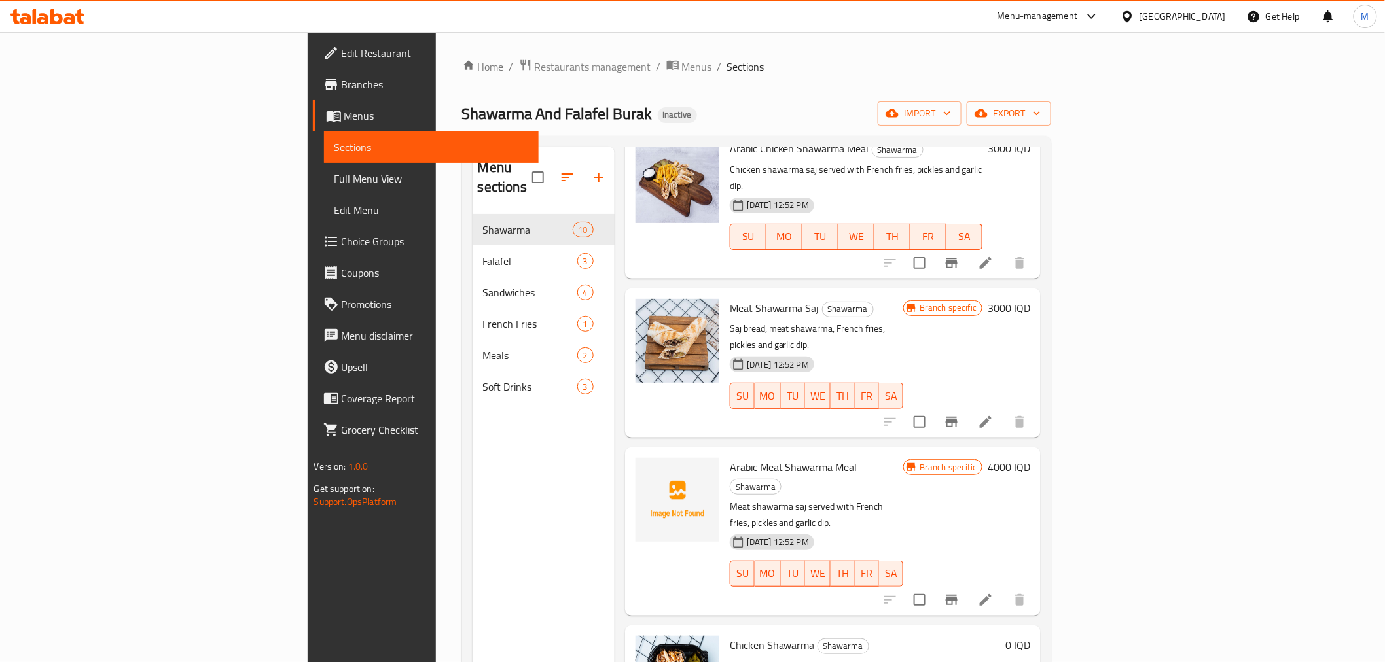
scroll to position [581, 0]
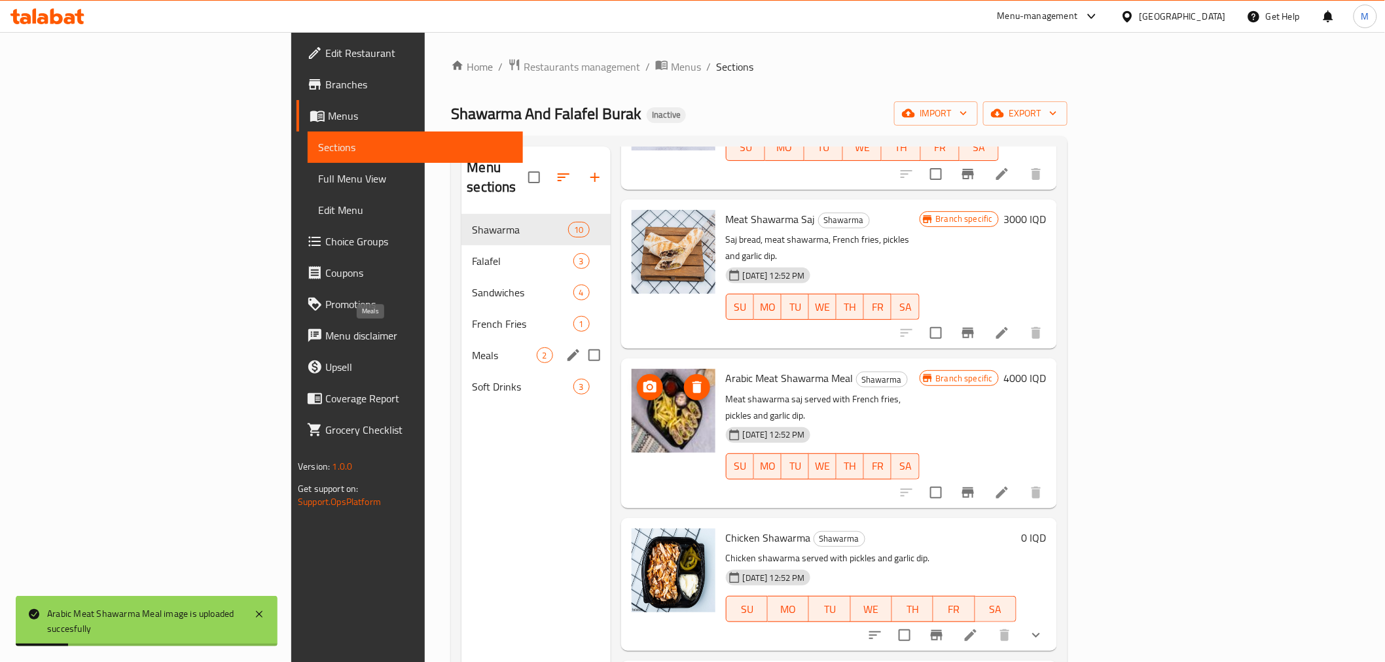
click at [472, 347] on span "Meals" at bounding box center [504, 355] width 64 height 16
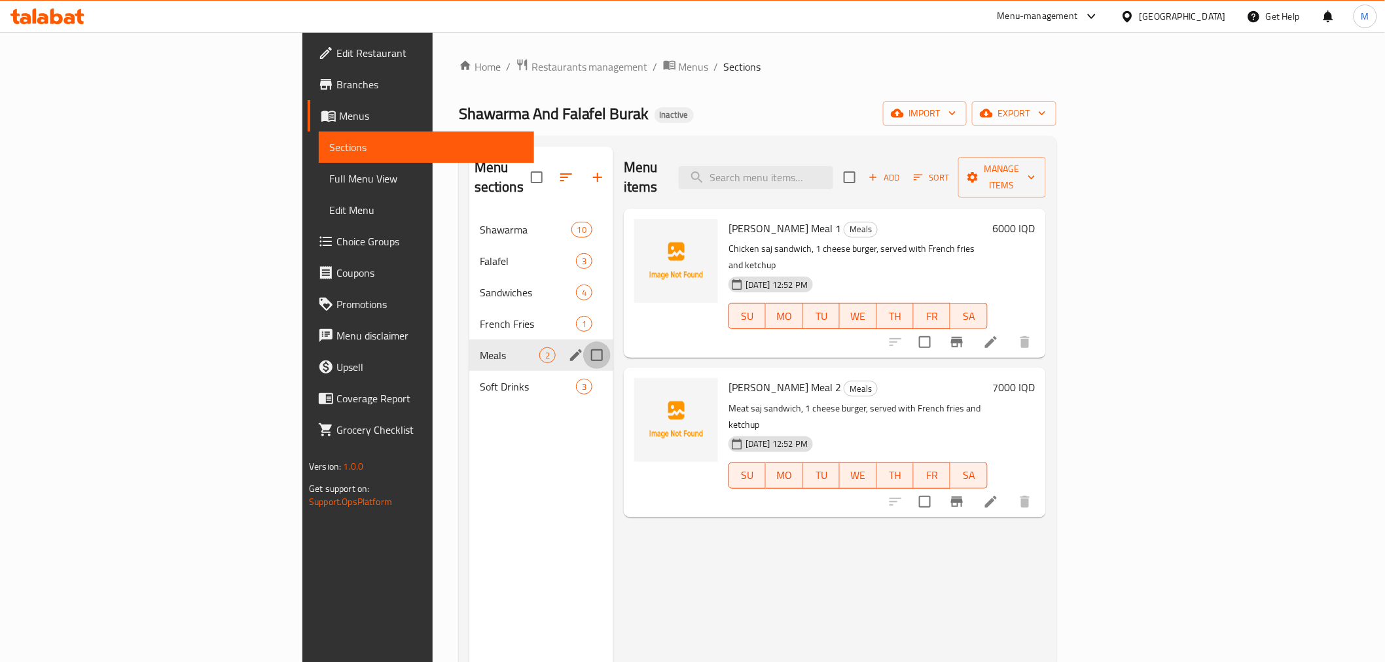
click at [583, 342] on input "Menu sections" at bounding box center [596, 355] width 27 height 27
click at [568, 347] on icon "edit" at bounding box center [576, 355] width 16 height 16
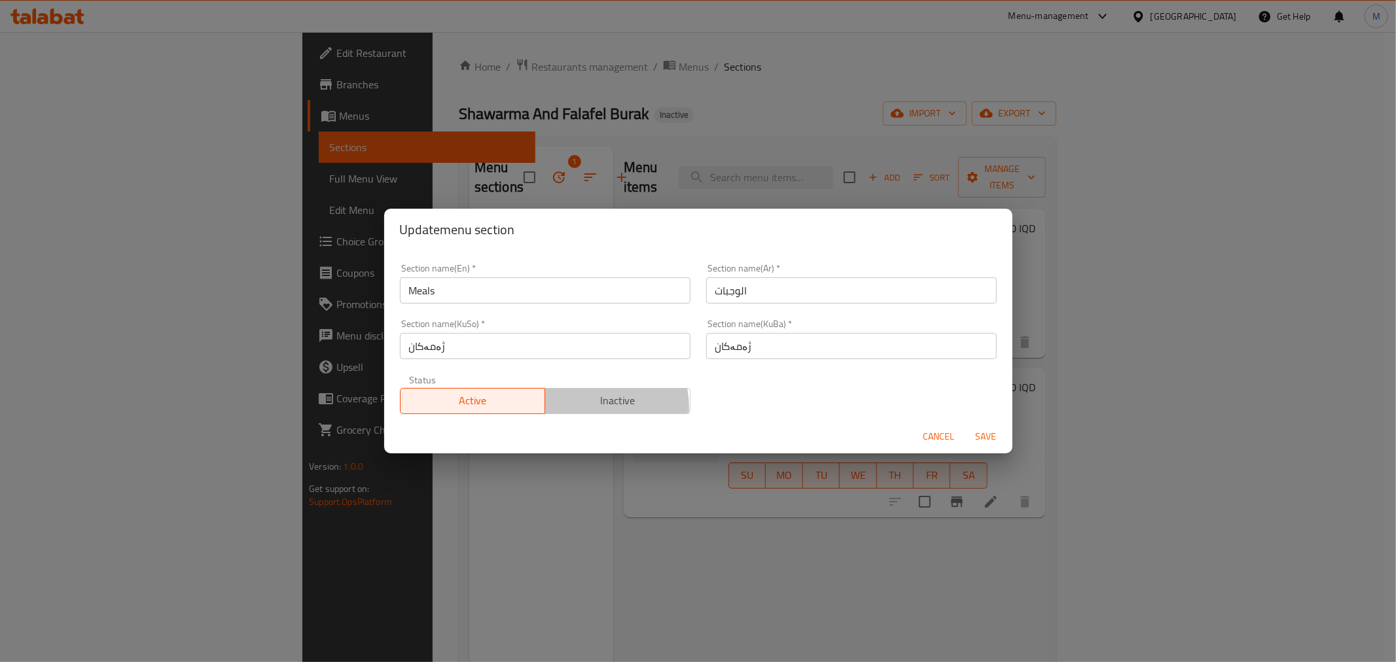
click at [566, 408] on span "Inactive" at bounding box center [617, 400] width 135 height 19
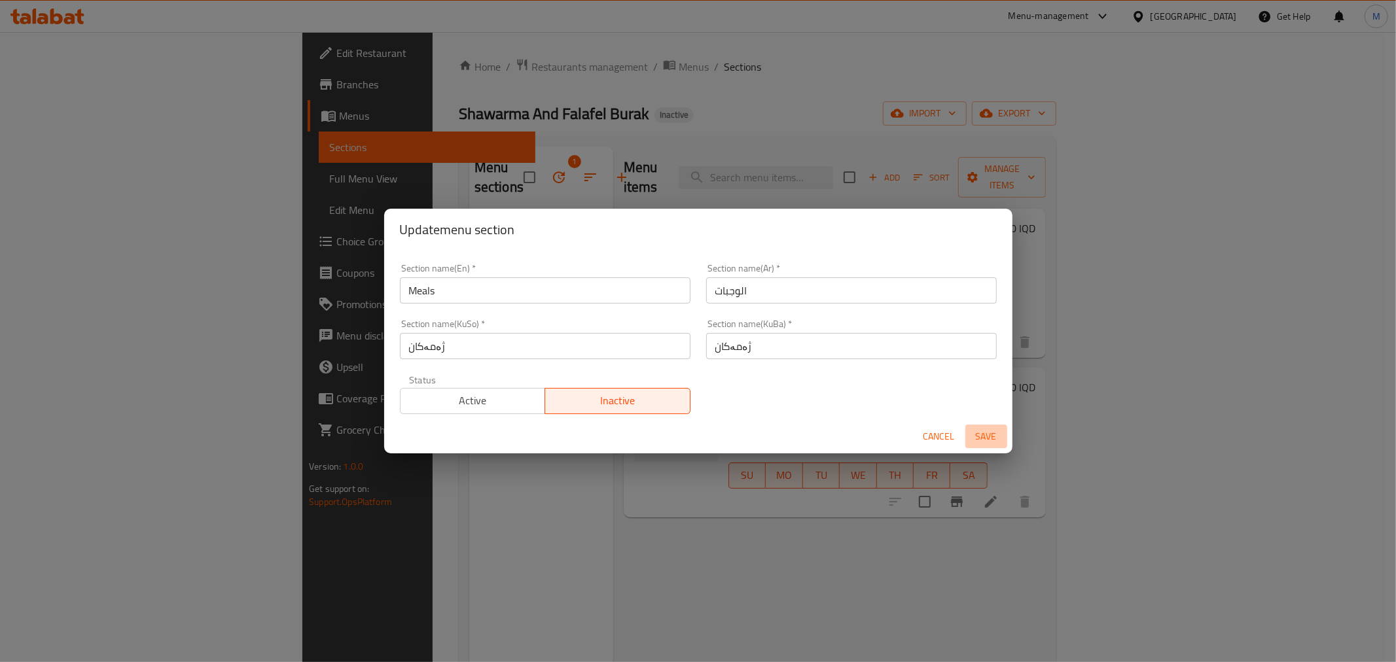
click at [986, 434] on span "Save" at bounding box center [985, 437] width 31 height 16
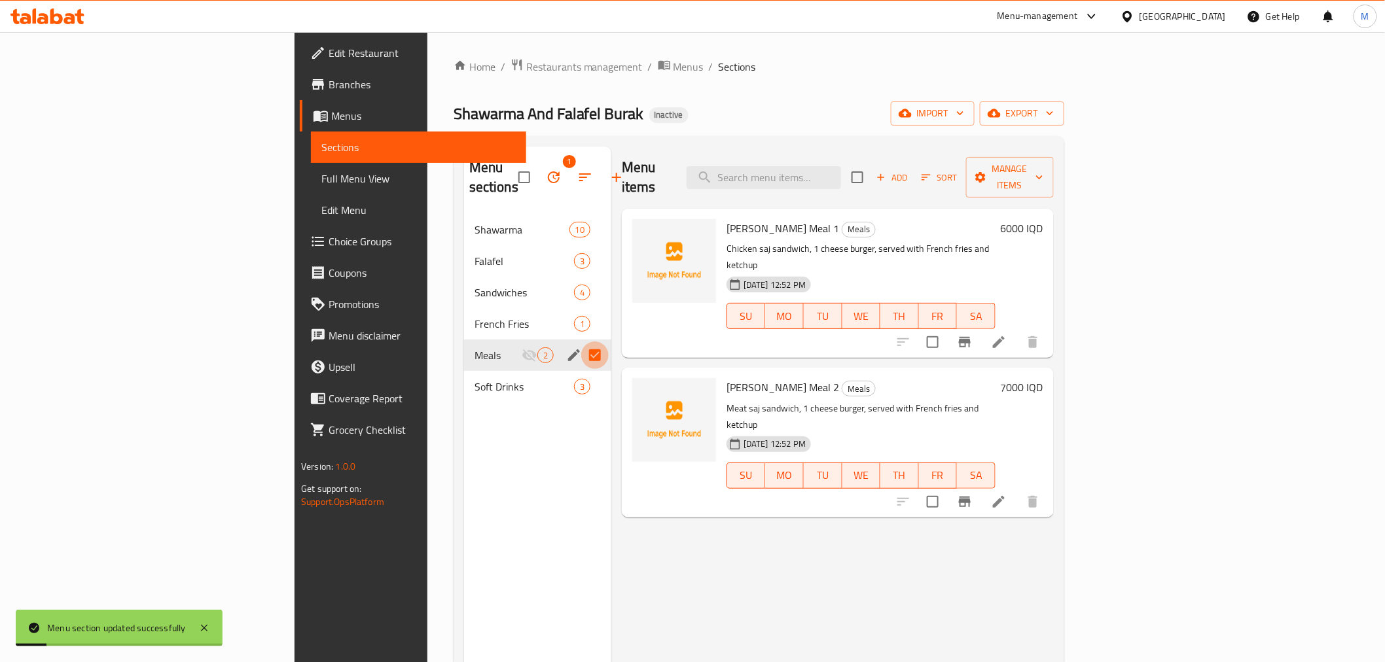
click at [581, 342] on input "Menu sections" at bounding box center [594, 355] width 27 height 27
checkbox input "false"
